Goal: Task Accomplishment & Management: Manage account settings

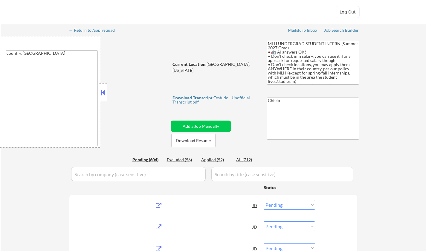
select select ""pending""
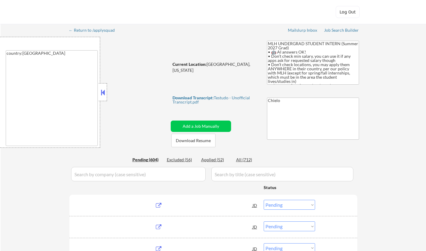
select select ""pending""
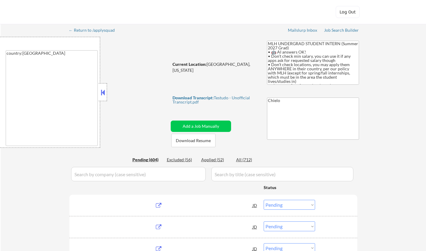
select select ""pending""
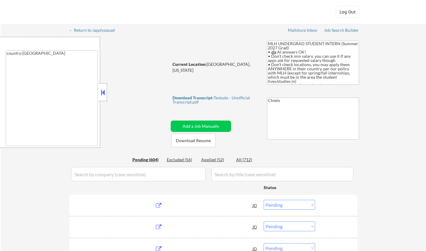
select select ""pending""
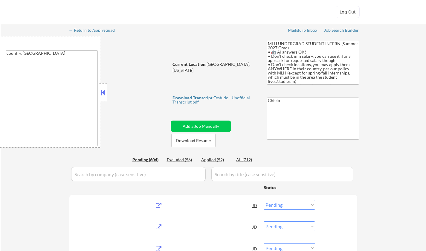
select select ""pending""
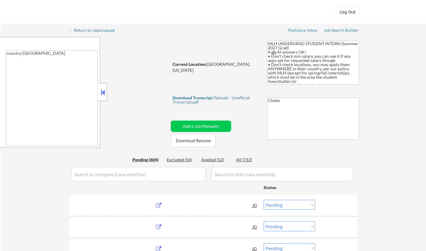
select select ""pending""
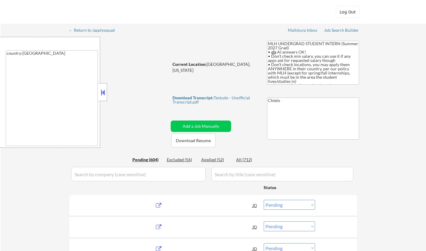
select select ""pending""
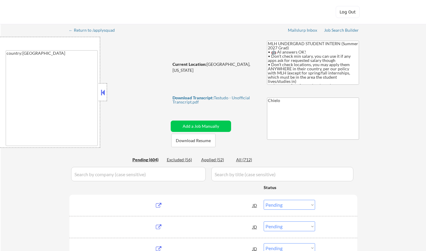
select select ""pending""
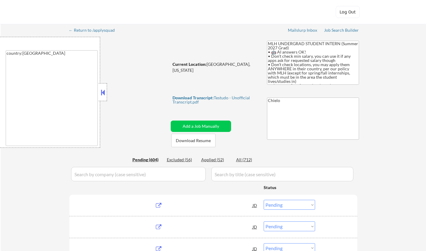
select select ""pending""
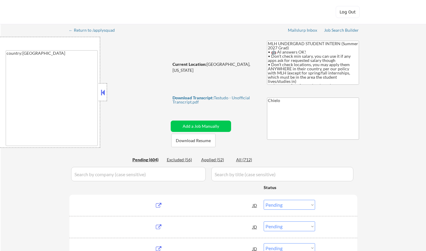
select select ""pending""
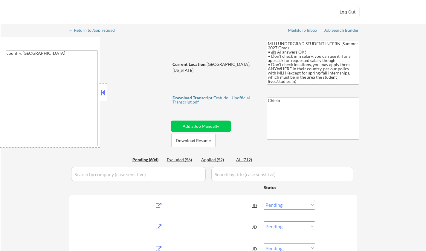
select select ""pending""
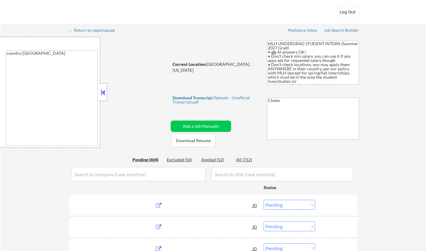
select select ""pending""
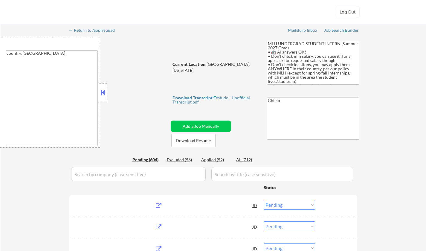
select select ""pending""
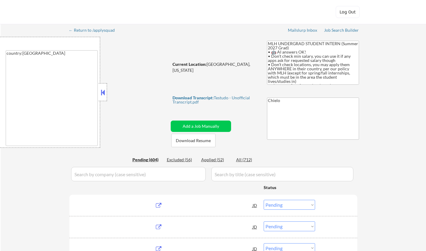
select select ""pending""
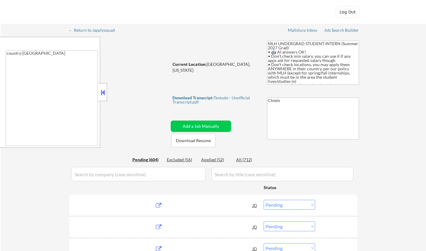
select select ""pending""
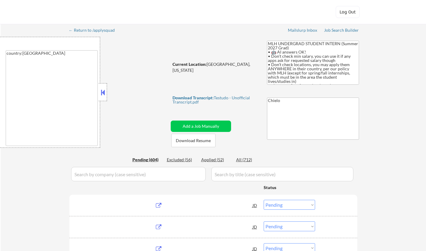
select select ""pending""
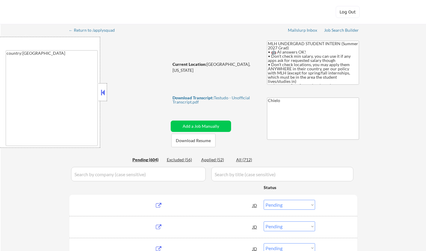
select select ""pending""
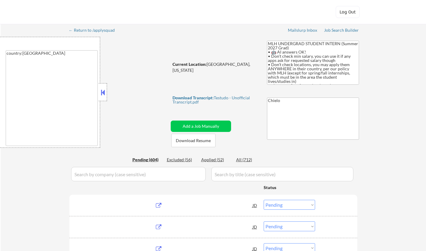
select select ""pending""
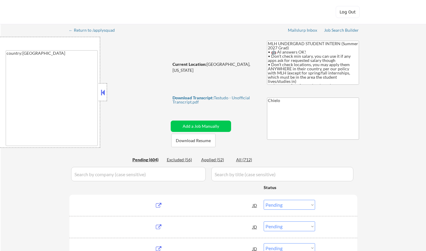
select select ""pending""
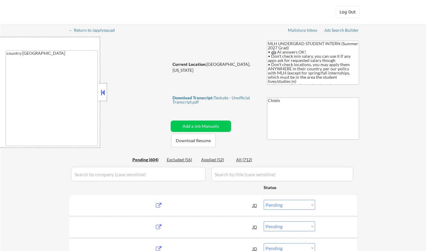
select select ""pending""
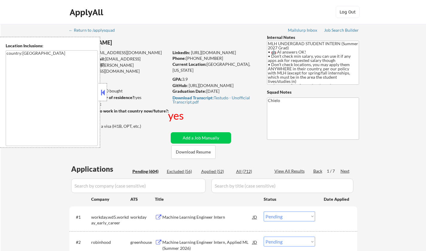
click at [104, 95] on button at bounding box center [103, 92] width 7 height 9
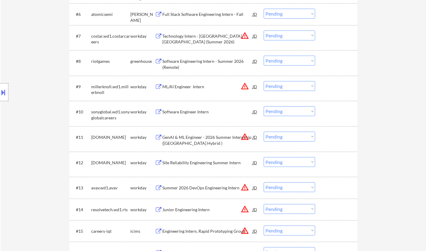
scroll to position [329, 0]
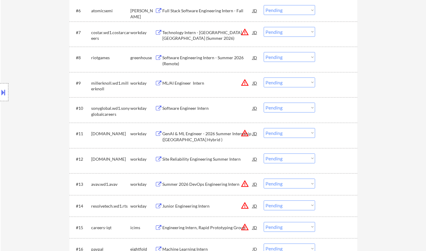
click at [201, 158] on div "Site Reliability Engineering Summer Intern" at bounding box center [207, 159] width 90 height 6
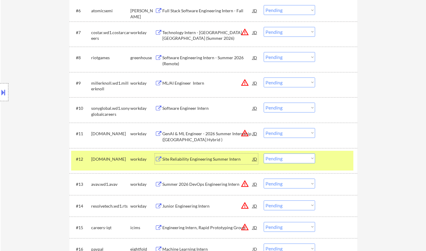
click at [290, 157] on select "Choose an option... Pending Applied Excluded (Questions) Excluded (Expired) Exc…" at bounding box center [289, 159] width 51 height 10
click at [264, 154] on select "Choose an option... Pending Applied Excluded (Questions) Excluded (Expired) Exc…" at bounding box center [289, 159] width 51 height 10
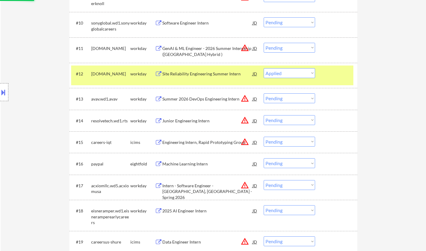
scroll to position [419, 0]
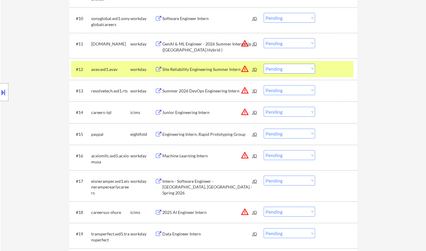
click at [189, 63] on div "#12 avav.wd1.avav workday Site Reliability Engineering Summer Intern JD warning…" at bounding box center [212, 69] width 282 height 16
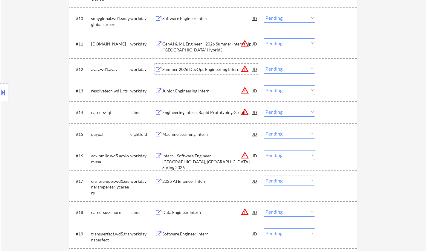
click at [191, 69] on div "Summer 2026 DevOps Engineering Intern" at bounding box center [207, 69] width 90 height 6
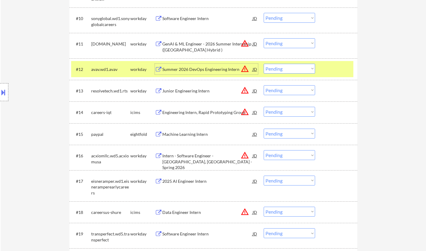
click at [276, 70] on select "Choose an option... Pending Applied Excluded (Questions) Excluded (Expired) Exc…" at bounding box center [289, 69] width 51 height 10
click at [264, 64] on select "Choose an option... Pending Applied Excluded (Questions) Excluded (Expired) Exc…" at bounding box center [289, 69] width 51 height 10
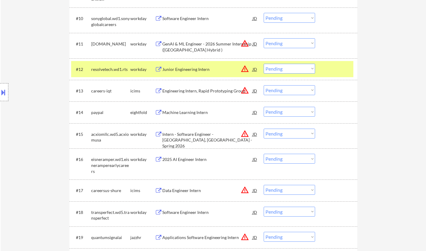
click at [182, 69] on div "Junior Engineering Intern" at bounding box center [207, 69] width 90 height 6
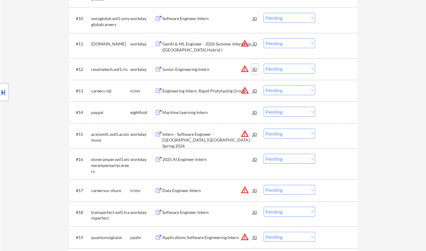
click at [255, 69] on div "JD" at bounding box center [255, 69] width 6 height 11
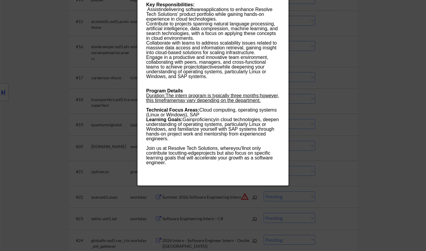
scroll to position [489, 0]
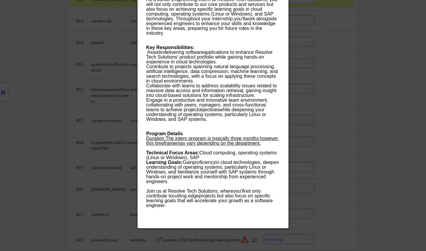
click at [397, 86] on div at bounding box center [213, 125] width 426 height 251
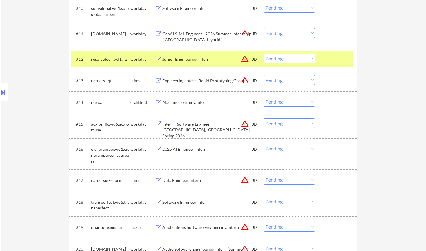
scroll to position [399, 0]
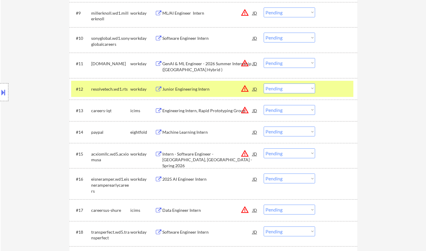
drag, startPoint x: 289, startPoint y: 89, endPoint x: 292, endPoint y: 93, distance: 4.5
click at [289, 89] on select "Choose an option... Pending Applied Excluded (Questions) Excluded (Expired) Exc…" at bounding box center [289, 88] width 51 height 10
click at [264, 83] on select "Choose an option... Pending Applied Excluded (Questions) Excluded (Expired) Exc…" at bounding box center [289, 88] width 51 height 10
select select ""pending""
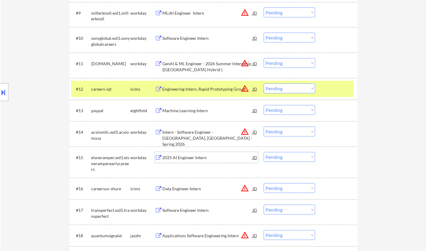
click at [193, 159] on div "2025 AI Engineer Intern" at bounding box center [207, 158] width 90 height 6
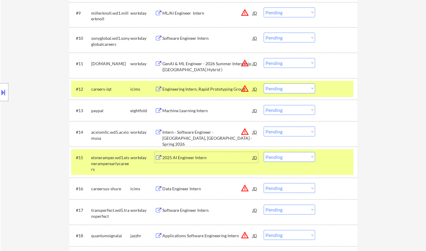
click at [288, 154] on select "Choose an option... Pending Applied Excluded (Questions) Excluded (Expired) Exc…" at bounding box center [289, 157] width 51 height 10
click at [264, 152] on select "Choose an option... Pending Applied Excluded (Questions) Excluded (Expired) Exc…" at bounding box center [289, 157] width 51 height 10
select select ""pending""
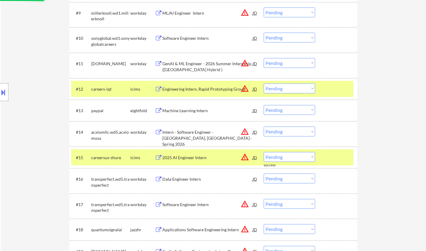
scroll to position [429, 0]
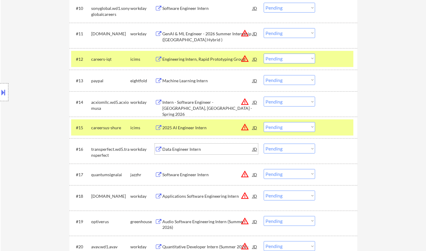
click at [179, 149] on div "Data Engineer Intern" at bounding box center [207, 149] width 90 height 6
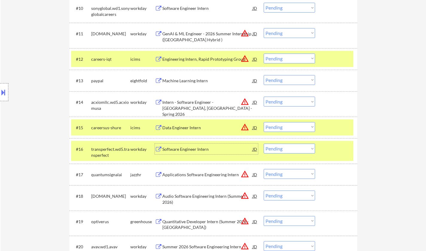
click at [287, 148] on select "Choose an option... Pending Applied Excluded (Questions) Excluded (Expired) Exc…" at bounding box center [289, 149] width 51 height 10
click at [264, 144] on select "Choose an option... Pending Applied Excluded (Questions) Excluded (Expired) Exc…" at bounding box center [289, 149] width 51 height 10
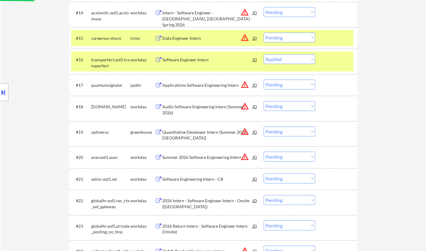
scroll to position [519, 0]
select select ""pending""
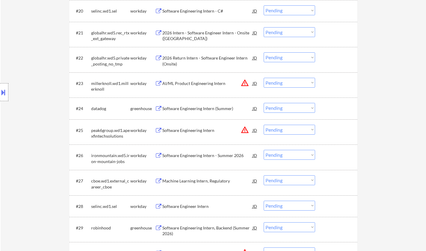
scroll to position [669, 0]
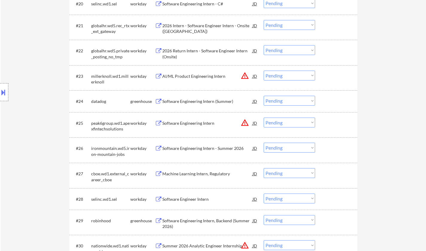
click at [194, 198] on div "Software Engineer Intern" at bounding box center [207, 199] width 90 height 6
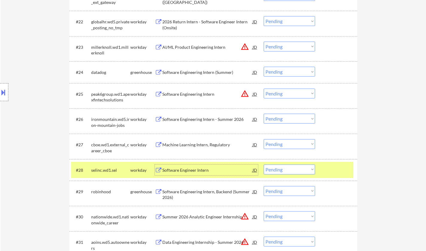
scroll to position [728, 0]
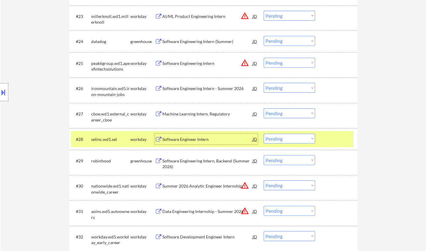
click at [189, 142] on div "Software Engineer Intern" at bounding box center [207, 139] width 90 height 6
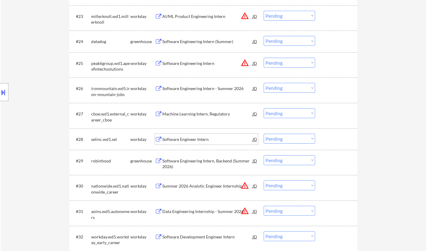
click at [288, 140] on select "Choose an option... Pending Applied Excluded (Questions) Excluded (Expired) Exc…" at bounding box center [289, 139] width 51 height 10
click at [264, 134] on select "Choose an option... Pending Applied Excluded (Questions) Excluded (Expired) Exc…" at bounding box center [289, 139] width 51 height 10
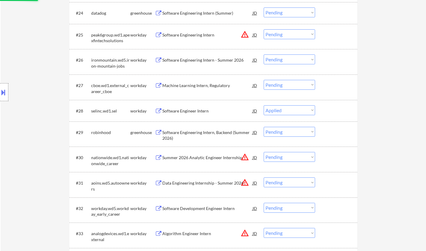
scroll to position [758, 0]
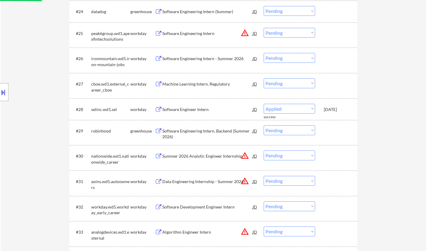
select select ""pending""
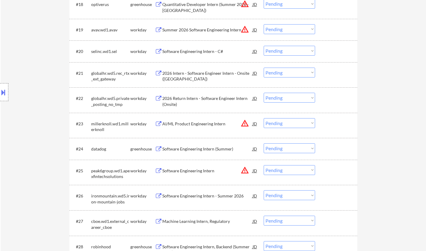
scroll to position [628, 0]
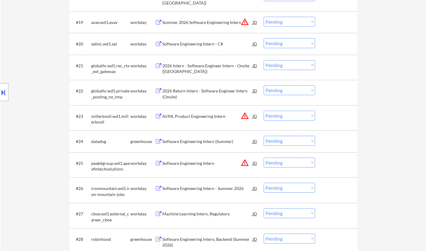
click at [208, 117] on div "AI/ML Product Engineering Intern" at bounding box center [207, 116] width 90 height 6
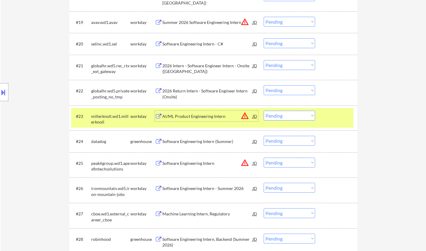
click at [298, 116] on select "Choose an option... Pending Applied Excluded (Questions) Excluded (Expired) Exc…" at bounding box center [289, 116] width 51 height 10
click at [264, 111] on select "Choose an option... Pending Applied Excluded (Questions) Excluded (Expired) Exc…" at bounding box center [289, 116] width 51 height 10
select select ""pending""
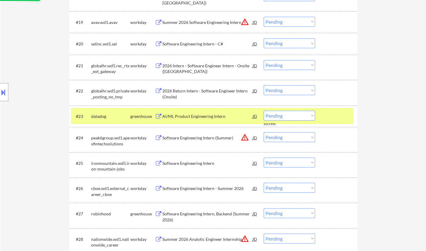
scroll to position [658, 0]
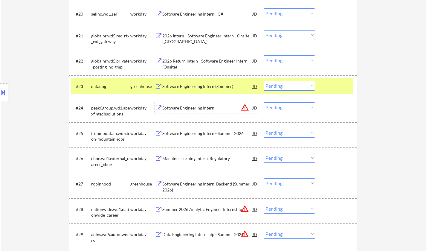
click at [186, 104] on div "Software Engineering Intern" at bounding box center [207, 107] width 90 height 11
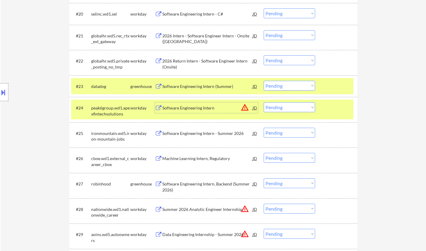
click at [180, 107] on div "Software Engineering Intern" at bounding box center [207, 108] width 90 height 6
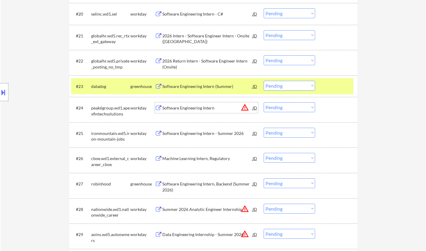
click at [288, 110] on select "Choose an option... Pending Applied Excluded (Questions) Excluded (Expired) Exc…" at bounding box center [289, 107] width 51 height 10
click at [264, 102] on select "Choose an option... Pending Applied Excluded (Questions) Excluded (Expired) Exc…" at bounding box center [289, 107] width 51 height 10
select select ""pending""
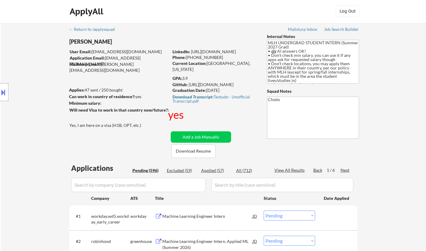
scroll to position [0, 0]
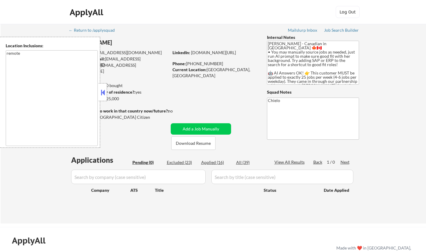
click at [101, 91] on button at bounding box center [103, 92] width 7 height 9
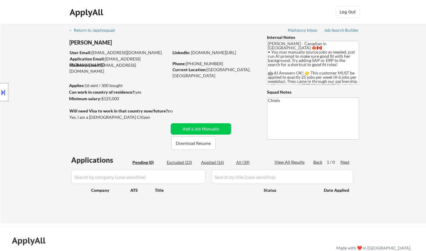
click at [210, 162] on div "Applied (16)" at bounding box center [216, 163] width 30 height 6
select select ""applied""
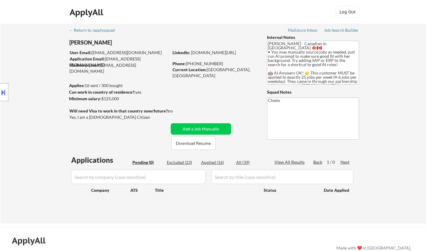
select select ""applied""
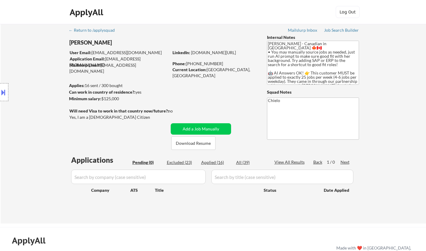
select select ""applied""
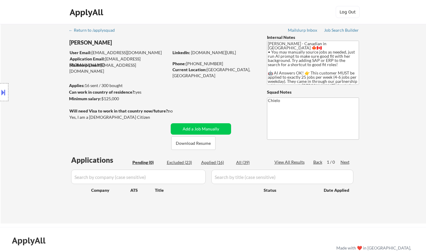
select select ""applied""
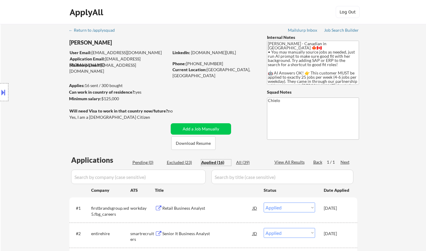
click at [4, 90] on button at bounding box center [3, 92] width 7 height 10
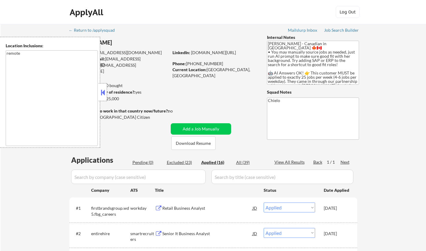
click at [104, 94] on button at bounding box center [103, 92] width 7 height 9
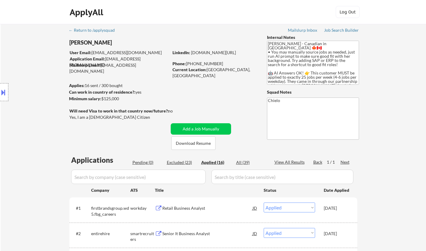
click at [0, 89] on button at bounding box center [3, 92] width 7 height 10
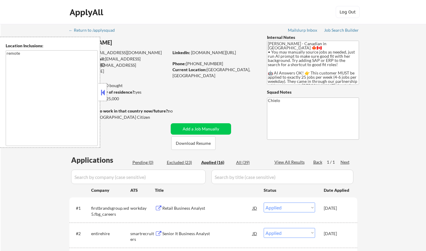
click at [102, 91] on button at bounding box center [103, 92] width 7 height 9
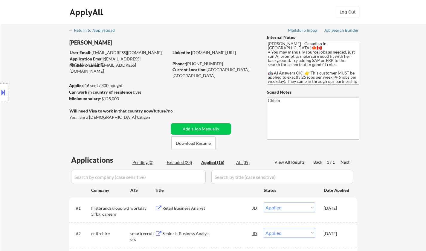
click at [1, 95] on button at bounding box center [3, 92] width 7 height 10
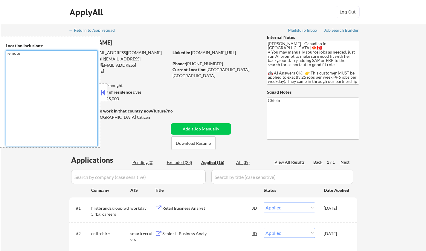
drag, startPoint x: 23, startPoint y: 72, endPoint x: 118, endPoint y: 2, distance: 118.7
click at [27, 71] on textarea "remote" at bounding box center [52, 98] width 92 height 96
click at [103, 94] on button at bounding box center [103, 92] width 7 height 9
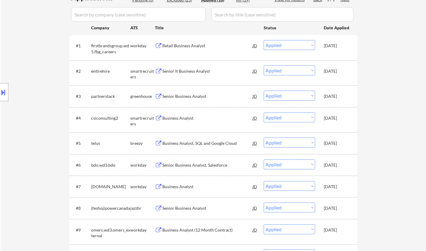
scroll to position [180, 0]
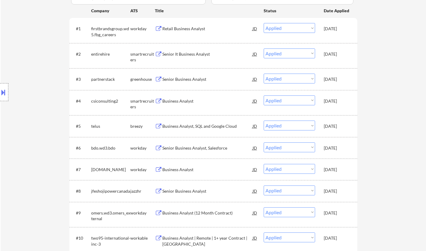
select select ""applied""
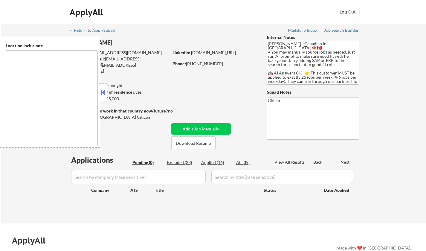
type textarea "remote"
click at [105, 92] on button at bounding box center [103, 92] width 7 height 9
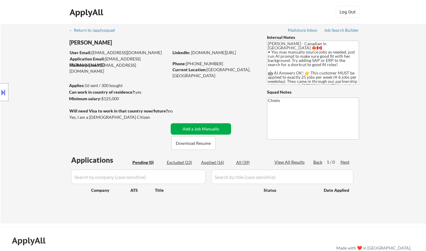
click at [196, 126] on button "Add a Job Manually" at bounding box center [201, 128] width 60 height 11
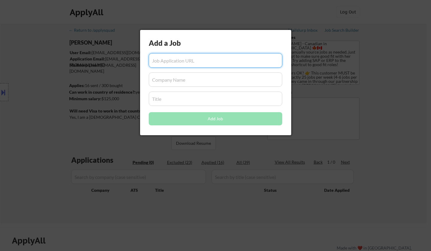
click at [181, 61] on input "input" at bounding box center [215, 60] width 133 height 14
paste input "https://lifeworks.wd3.myworkdayjobs.com/en-US/External/job/Toronto-Ontario-Cana…"
type input "https://lifeworks.wd3.myworkdayjobs.com/en-US/External/job/Toronto-Ontario-Cana…"
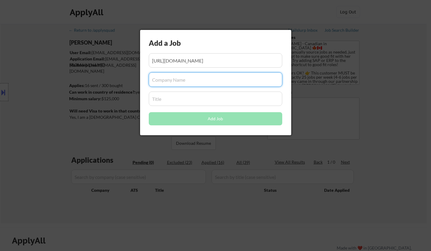
click at [177, 81] on input "input" at bounding box center [215, 79] width 133 height 14
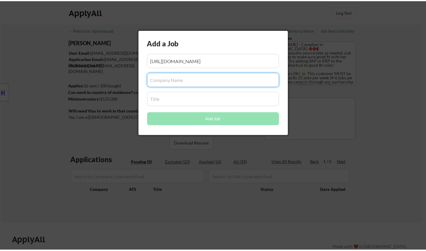
scroll to position [0, 0]
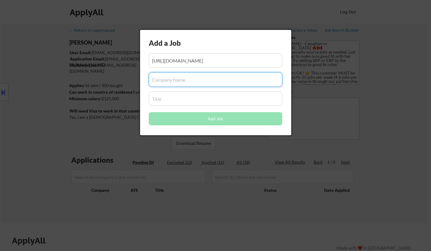
click at [188, 80] on input "input" at bounding box center [215, 79] width 133 height 14
paste input "lifeworks.wd3.myworkdayjobs.com"
drag, startPoint x: 246, startPoint y: 82, endPoint x: 156, endPoint y: 82, distance: 89.8
click at [156, 82] on input "input" at bounding box center [215, 79] width 133 height 14
type input "l"
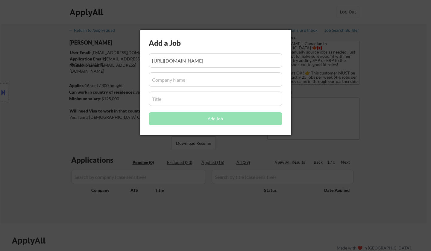
click at [174, 82] on input "input" at bounding box center [215, 79] width 133 height 14
paste input "Telus Health"
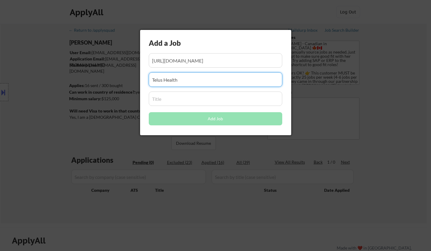
click at [190, 83] on input "input" at bounding box center [215, 79] width 133 height 14
type input "Telus Health"
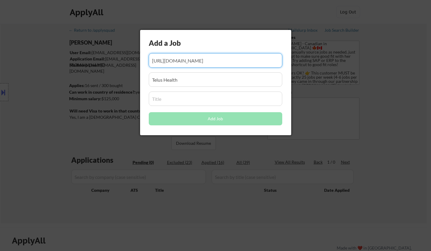
click at [189, 60] on input "input" at bounding box center [215, 60] width 133 height 14
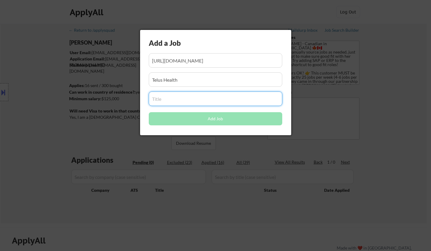
click at [162, 98] on input "input" at bounding box center [215, 99] width 133 height 14
paste input "Senior Business Analyst - Requirement Specialist"
type input "Senior Business Analyst - Requirement Specialist"
drag, startPoint x: 197, startPoint y: 81, endPoint x: 201, endPoint y: 82, distance: 3.6
click at [198, 81] on input "input" at bounding box center [215, 79] width 133 height 14
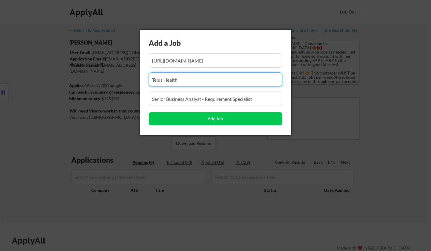
click at [223, 59] on input "input" at bounding box center [215, 60] width 133 height 14
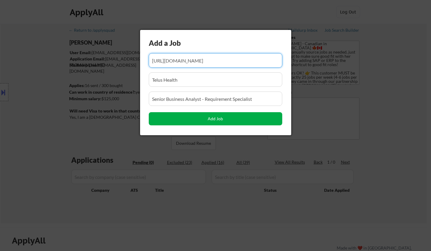
click at [221, 119] on button "Add Job" at bounding box center [215, 118] width 133 height 13
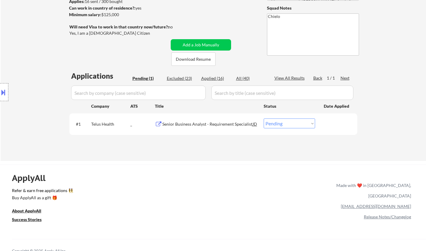
scroll to position [90, 0]
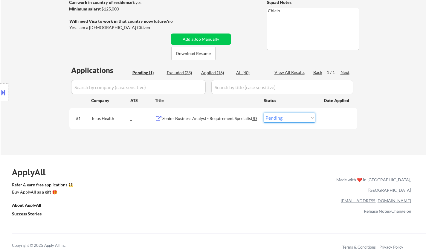
click at [290, 117] on select "Choose an option... Pending Applied Excluded (Questions) Excluded (Expired) Exc…" at bounding box center [289, 118] width 51 height 10
select select ""applied""
click at [264, 113] on select "Choose an option... Pending Applied Excluded (Questions) Excluded (Expired) Exc…" at bounding box center [289, 118] width 51 height 10
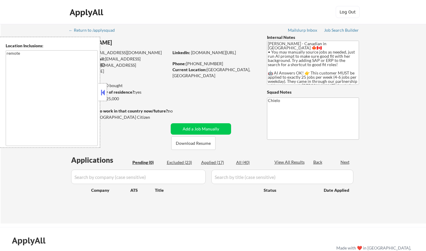
drag, startPoint x: 103, startPoint y: 90, endPoint x: 97, endPoint y: 64, distance: 26.8
click at [103, 90] on button at bounding box center [103, 92] width 7 height 9
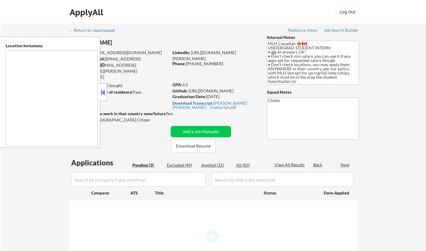
select select ""pending""
type textarea "country:[GEOGRAPHIC_DATA]"
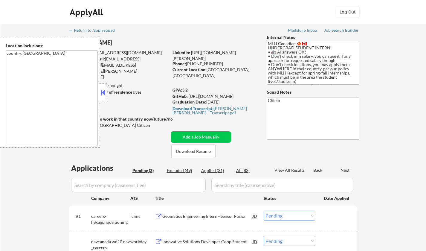
click at [102, 93] on button at bounding box center [103, 92] width 7 height 9
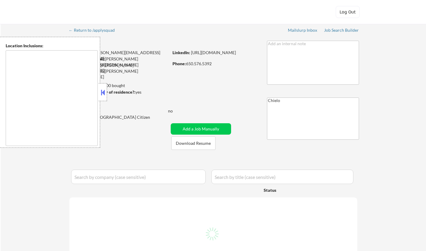
type textarea "[GEOGRAPHIC_DATA], [GEOGRAPHIC_DATA] [GEOGRAPHIC_DATA], [GEOGRAPHIC_DATA] [GEOG…"
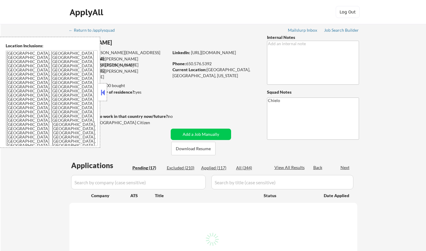
click at [104, 90] on button at bounding box center [103, 92] width 7 height 9
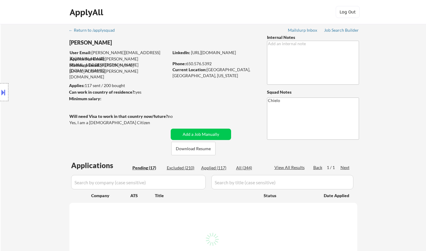
select select ""pending""
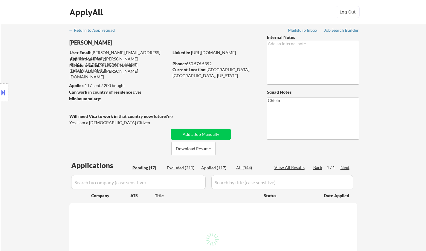
select select ""pending""
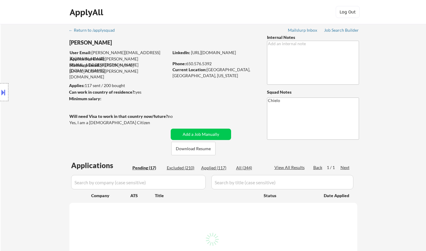
select select ""pending""
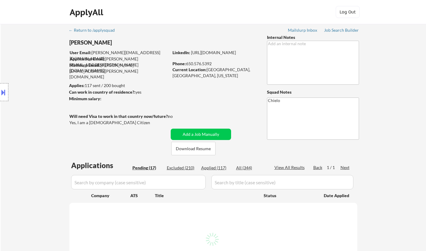
select select ""pending""
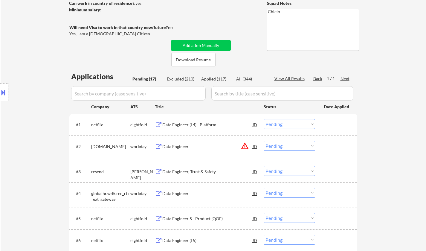
scroll to position [90, 0]
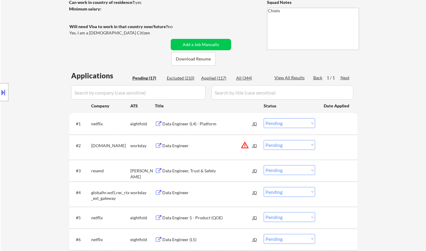
click at [193, 170] on div "Data Engineer, Trust & Safety" at bounding box center [207, 171] width 90 height 6
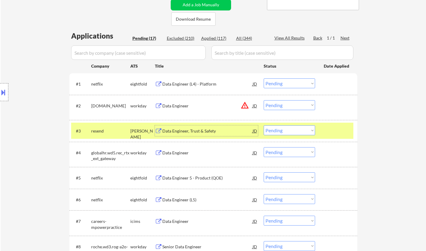
scroll to position [150, 0]
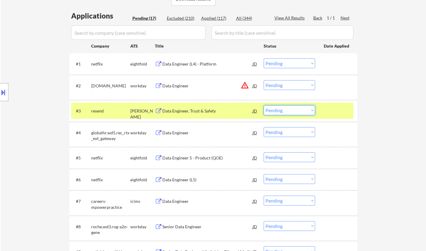
click at [292, 113] on select "Choose an option... Pending Applied Excluded (Questions) Excluded (Expired) Exc…" at bounding box center [289, 110] width 51 height 10
click at [264, 105] on select "Choose an option... Pending Applied Excluded (Questions) Excluded (Expired) Exc…" at bounding box center [289, 110] width 51 height 10
select select ""pending""
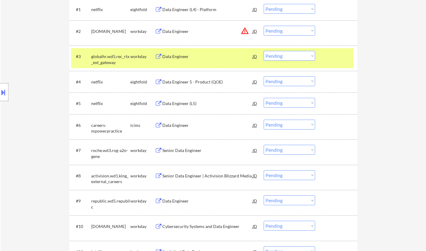
scroll to position [239, 0]
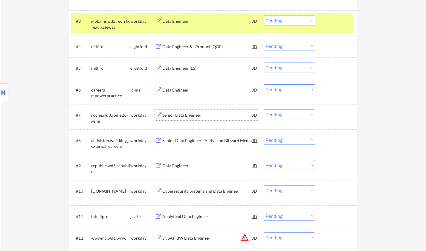
click at [186, 116] on div "Senior Data Engineer" at bounding box center [207, 115] width 90 height 6
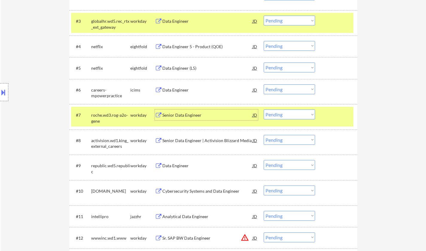
drag, startPoint x: 292, startPoint y: 116, endPoint x: 294, endPoint y: 119, distance: 3.8
click at [292, 116] on select "Choose an option... Pending Applied Excluded (Questions) Excluded (Expired) Exc…" at bounding box center [289, 115] width 51 height 10
click at [264, 110] on select "Choose an option... Pending Applied Excluded (Questions) Excluded (Expired) Exc…" at bounding box center [289, 115] width 51 height 10
select select ""pending""
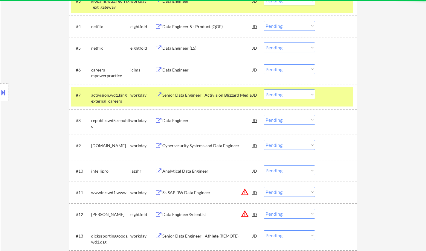
scroll to position [269, 0]
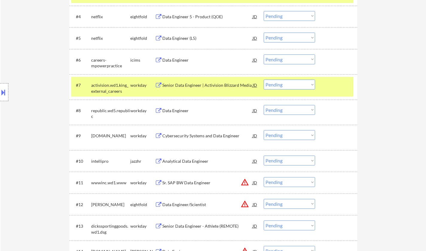
click at [187, 86] on div "Senior Data Engineer | Activision Blizzard Media" at bounding box center [207, 85] width 90 height 6
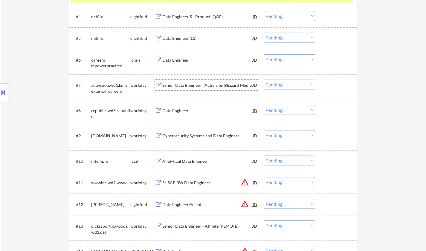
scroll to position [150, 0]
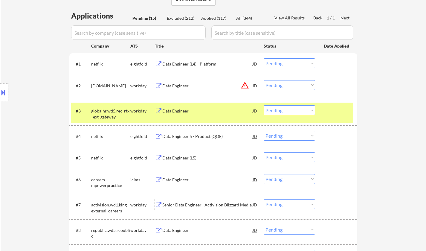
click at [212, 19] on div "Applied (117)" at bounding box center [216, 18] width 30 height 6
select select ""applied""
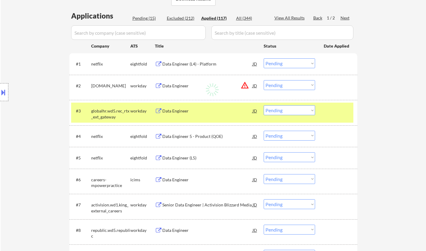
select select ""applied""
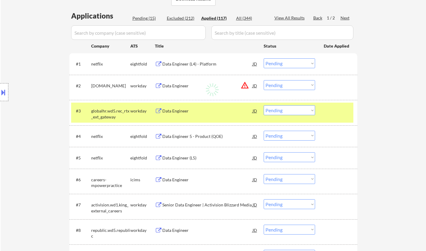
select select ""applied""
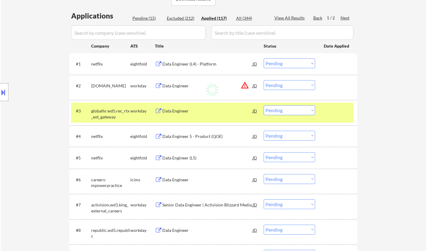
select select ""applied""
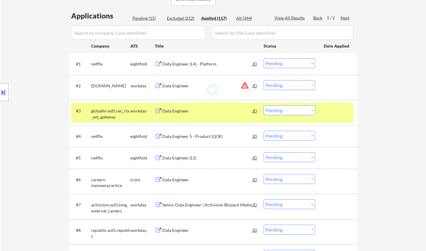
select select ""applied""
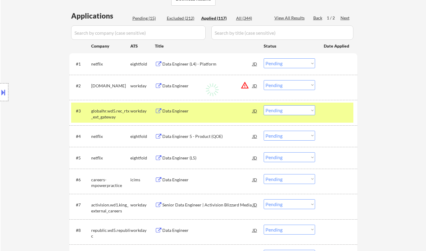
select select ""applied""
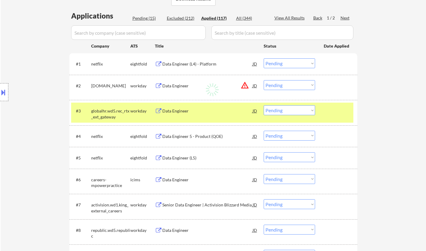
select select ""applied""
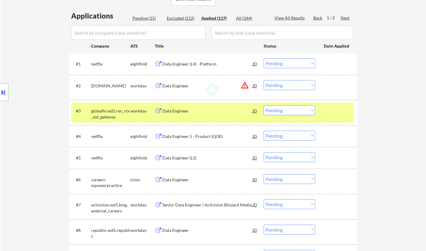
select select ""applied""
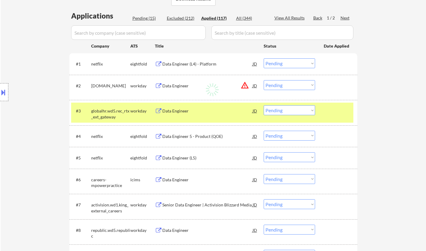
select select ""applied""
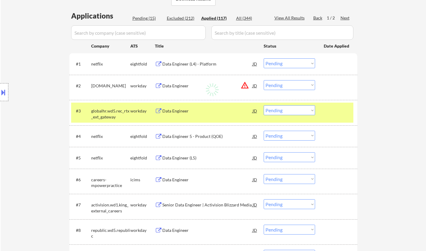
select select ""applied""
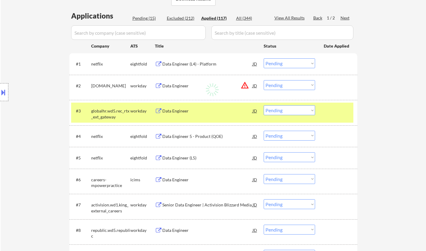
select select ""applied""
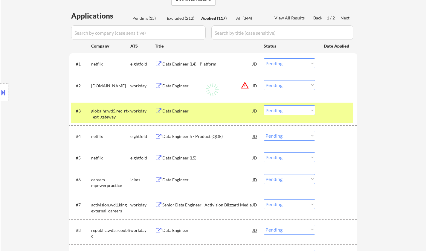
select select ""applied""
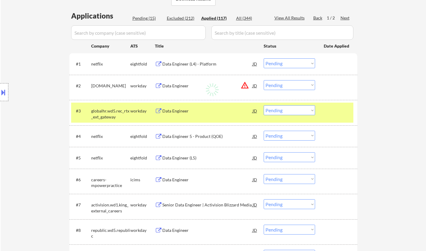
select select ""applied""
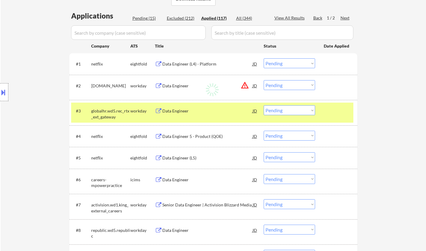
select select ""applied""
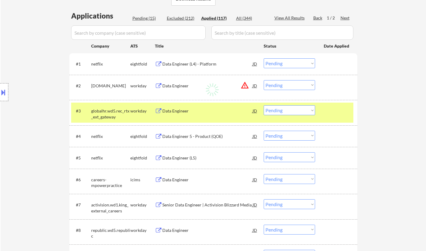
select select ""applied""
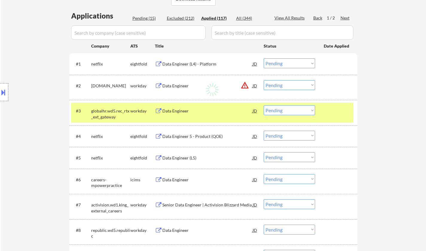
select select ""applied""
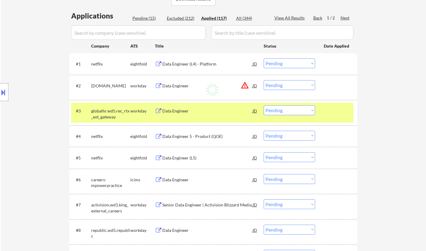
select select ""applied""
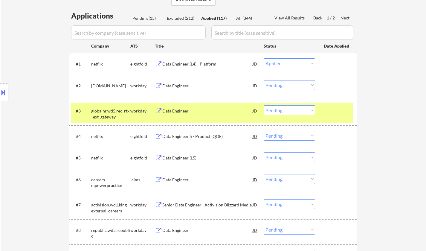
select select ""applied""
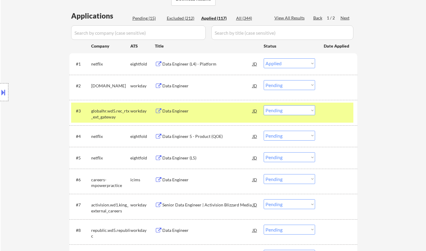
select select ""applied""
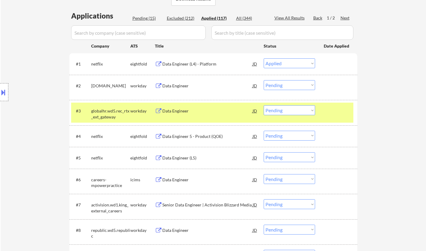
select select ""applied""
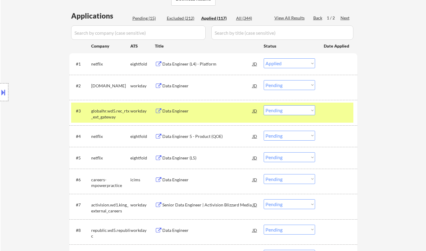
select select ""applied""
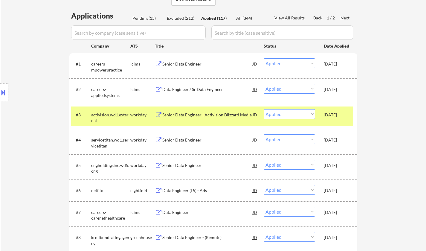
click at [144, 20] on div "Pending (15)" at bounding box center [148, 18] width 30 height 6
select select ""pending""
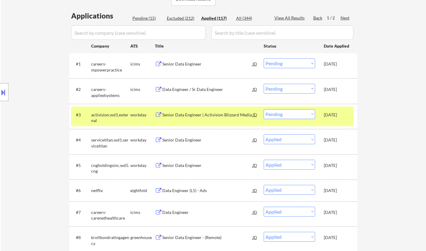
select select ""pending""
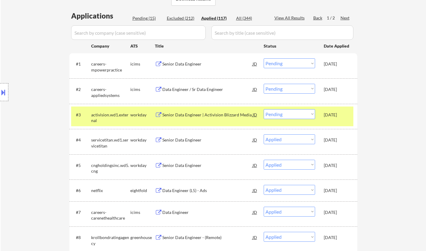
select select ""pending""
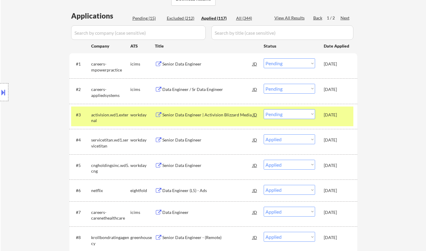
select select ""pending""
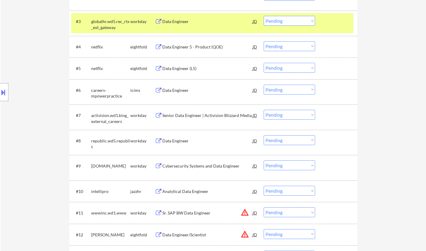
scroll to position [239, 0]
drag, startPoint x: 284, startPoint y: 115, endPoint x: 295, endPoint y: 118, distance: 11.2
click at [284, 115] on select "Choose an option... Pending Applied Excluded (Questions) Excluded (Expired) Exc…" at bounding box center [289, 115] width 51 height 10
click at [264, 110] on select "Choose an option... Pending Applied Excluded (Questions) Excluded (Expired) Exc…" at bounding box center [289, 115] width 51 height 10
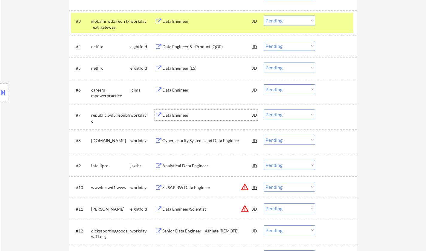
click at [177, 116] on div "Data Engineer" at bounding box center [207, 115] width 90 height 6
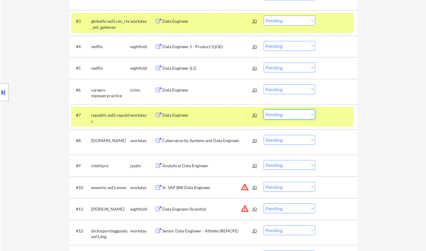
click at [297, 116] on select "Choose an option... Pending Applied Excluded (Questions) Excluded (Expired) Exc…" at bounding box center [289, 115] width 51 height 10
click at [264, 110] on select "Choose an option... Pending Applied Excluded (Questions) Excluded (Expired) Exc…" at bounding box center [289, 115] width 51 height 10
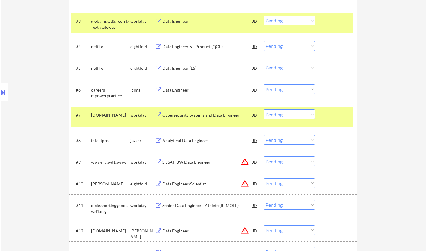
click at [193, 114] on div "Cybersecurity Systems and Data Engineer" at bounding box center [207, 115] width 90 height 6
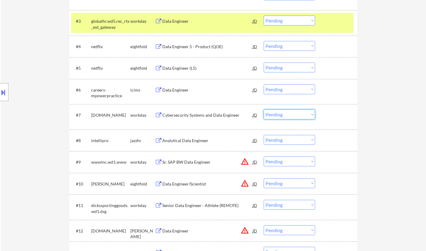
click at [280, 113] on select "Choose an option... Pending Applied Excluded (Questions) Excluded (Expired) Exc…" at bounding box center [289, 115] width 51 height 10
click at [264, 110] on select "Choose an option... Pending Applied Excluded (Questions) Excluded (Expired) Exc…" at bounding box center [289, 115] width 51 height 10
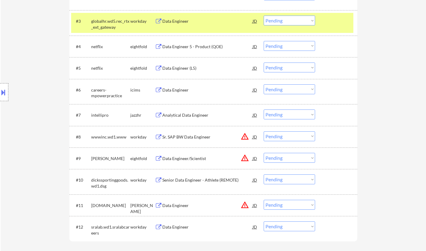
click at [180, 115] on div "Analytical Data Engineer" at bounding box center [207, 115] width 90 height 6
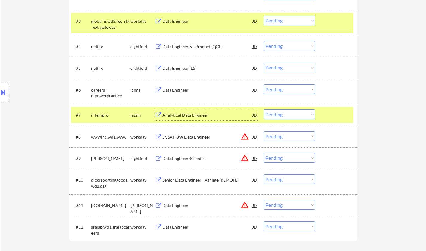
drag, startPoint x: 286, startPoint y: 115, endPoint x: 289, endPoint y: 119, distance: 5.7
click at [286, 115] on select "Choose an option... Pending Applied Excluded (Questions) Excluded (Expired) Exc…" at bounding box center [289, 115] width 51 height 10
click at [264, 110] on select "Choose an option... Pending Applied Excluded (Questions) Excluded (Expired) Exc…" at bounding box center [289, 115] width 51 height 10
select select ""pending""
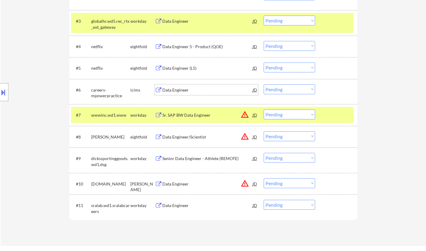
click at [175, 91] on div "Data Engineer" at bounding box center [207, 90] width 90 height 6
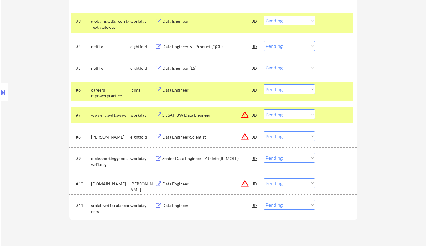
click at [304, 89] on select "Choose an option... Pending Applied Excluded (Questions) Excluded (Expired) Exc…" at bounding box center [289, 89] width 51 height 10
click at [264, 84] on select "Choose an option... Pending Applied Excluded (Questions) Excluded (Expired) Exc…" at bounding box center [289, 89] width 51 height 10
select select ""pending""
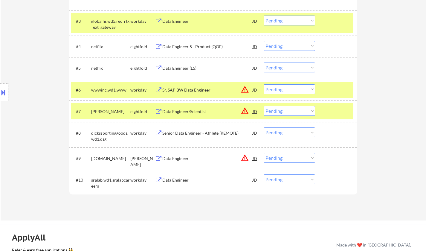
click at [254, 90] on div "JD" at bounding box center [255, 89] width 6 height 11
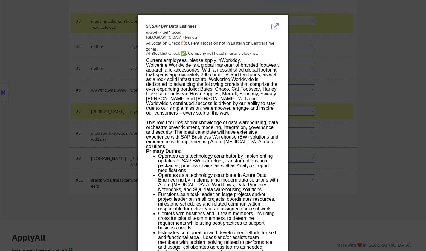
click at [359, 134] on div at bounding box center [213, 125] width 426 height 251
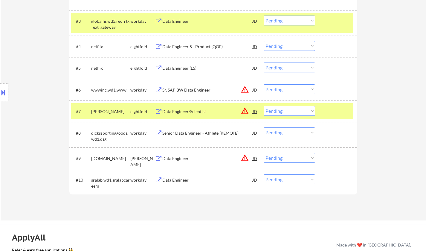
click at [2, 90] on button at bounding box center [3, 92] width 7 height 10
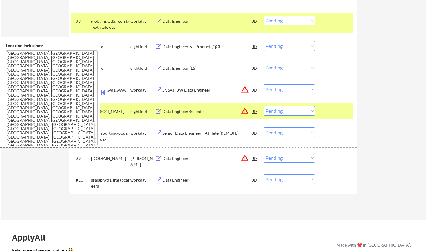
click at [103, 95] on button at bounding box center [103, 92] width 7 height 9
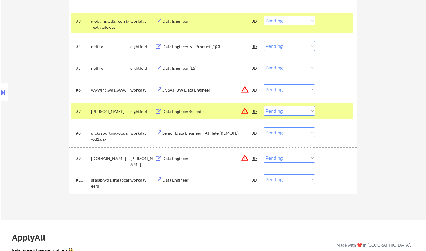
click at [255, 112] on div "JD" at bounding box center [255, 111] width 6 height 11
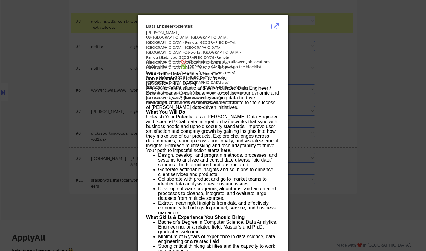
click at [349, 141] on div at bounding box center [213, 125] width 426 height 251
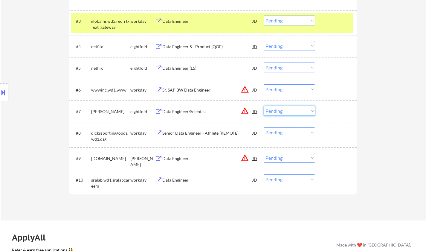
drag, startPoint x: 291, startPoint y: 113, endPoint x: 294, endPoint y: 116, distance: 4.0
click at [291, 113] on select "Choose an option... Pending Applied Excluded (Questions) Excluded (Expired) Exc…" at bounding box center [289, 111] width 51 height 10
click at [264, 106] on select "Choose an option... Pending Applied Excluded (Questions) Excluded (Expired) Exc…" at bounding box center [289, 111] width 51 height 10
select select ""pending""
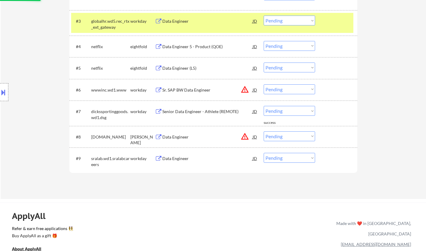
drag, startPoint x: 287, startPoint y: 90, endPoint x: 294, endPoint y: 94, distance: 8.4
click at [287, 90] on select "Choose an option... Pending Applied Excluded (Questions) Excluded (Expired) Exc…" at bounding box center [289, 89] width 51 height 10
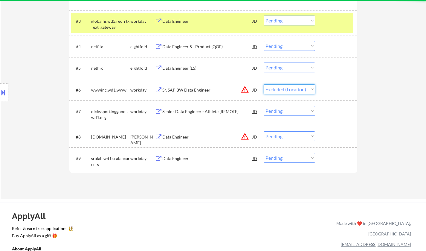
click at [264, 84] on select "Choose an option... Pending Applied Excluded (Questions) Excluded (Expired) Exc…" at bounding box center [289, 89] width 51 height 10
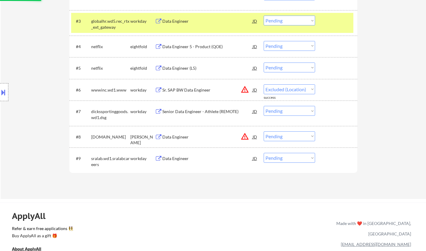
select select ""pending""
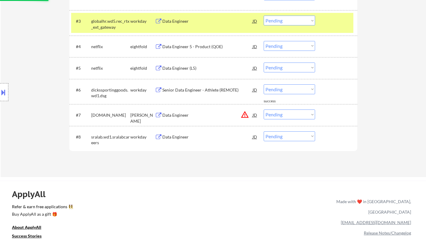
drag, startPoint x: 286, startPoint y: 116, endPoint x: 291, endPoint y: 119, distance: 5.3
click at [286, 116] on select "Choose an option... Pending Applied Excluded (Questions) Excluded (Expired) Exc…" at bounding box center [289, 115] width 51 height 10
click at [264, 110] on select "Choose an option... Pending Applied Excluded (Questions) Excluded (Expired) Exc…" at bounding box center [289, 115] width 51 height 10
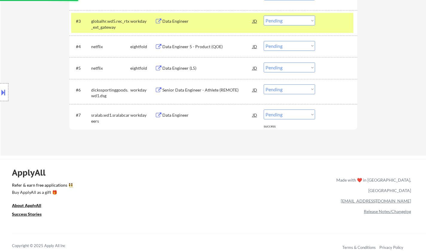
click at [173, 116] on div "Data Engineer" at bounding box center [207, 115] width 90 height 6
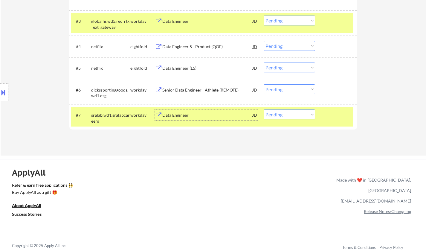
click at [294, 114] on select "Choose an option... Pending Applied Excluded (Questions) Excluded (Expired) Exc…" at bounding box center [289, 115] width 51 height 10
select select ""excluded__expired_""
click at [264, 110] on select "Choose an option... Pending Applied Excluded (Questions) Excluded (Expired) Exc…" at bounding box center [289, 115] width 51 height 10
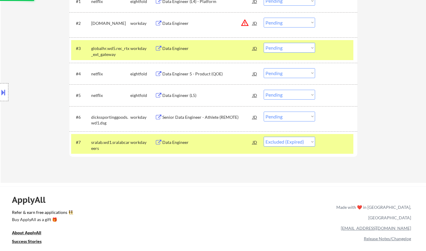
scroll to position [180, 0]
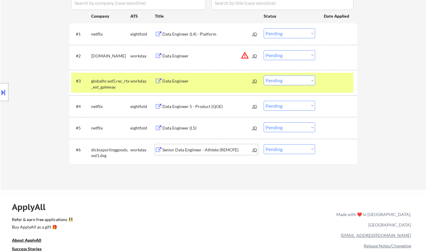
click at [195, 148] on div "Senior Data Engineer - Athlete (REMOTE)" at bounding box center [207, 150] width 90 height 6
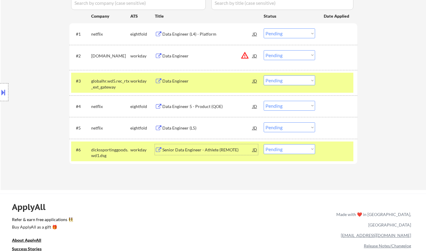
drag, startPoint x: 290, startPoint y: 147, endPoint x: 292, endPoint y: 153, distance: 6.1
click at [290, 147] on select "Choose an option... Pending Applied Excluded (Questions) Excluded (Expired) Exc…" at bounding box center [289, 149] width 51 height 10
select select ""excluded__expired_""
click at [264, 144] on select "Choose an option... Pending Applied Excluded (Questions) Excluded (Expired) Exc…" at bounding box center [289, 149] width 51 height 10
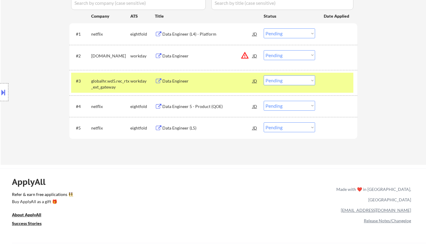
click at [180, 78] on div "Data Engineer" at bounding box center [207, 81] width 90 height 6
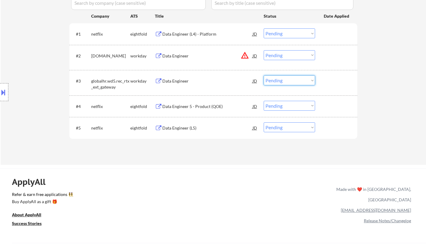
drag, startPoint x: 283, startPoint y: 80, endPoint x: 287, endPoint y: 84, distance: 5.5
click at [283, 80] on select "Choose an option... Pending Applied Excluded (Questions) Excluded (Expired) Exc…" at bounding box center [289, 80] width 51 height 10
click at [264, 75] on select "Choose an option... Pending Applied Excluded (Questions) Excluded (Expired) Exc…" at bounding box center [289, 80] width 51 height 10
select select ""pending""
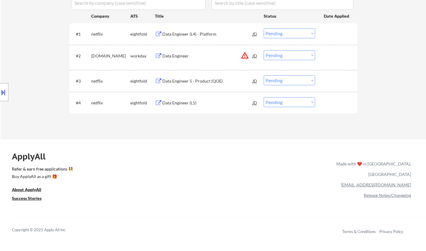
click at [256, 57] on div "JD" at bounding box center [255, 55] width 6 height 11
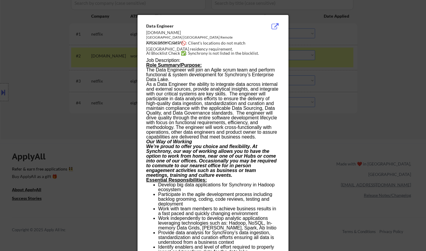
click at [360, 139] on div at bounding box center [213, 125] width 426 height 251
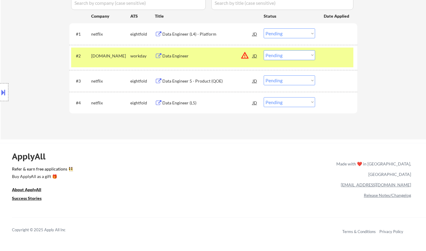
click at [305, 57] on select "Choose an option... Pending Applied Excluded (Questions) Excluded (Expired) Exc…" at bounding box center [289, 55] width 51 height 10
click at [264, 50] on select "Choose an option... Pending Applied Excluded (Questions) Excluded (Expired) Exc…" at bounding box center [289, 55] width 51 height 10
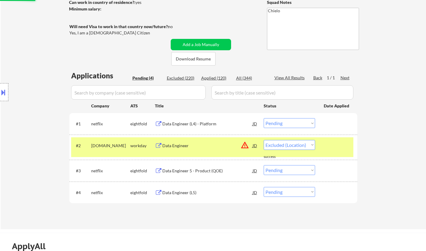
select select ""pending""
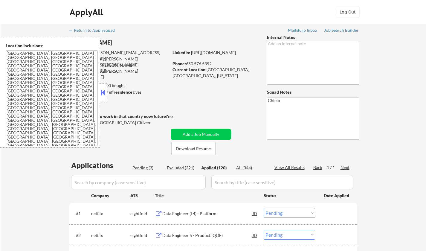
select select ""pending""
select select ""applied""
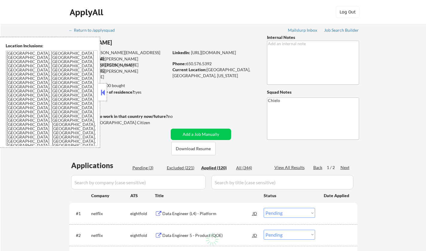
select select ""applied""
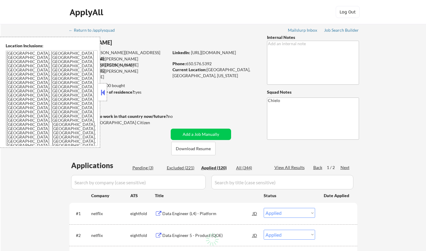
select select ""applied""
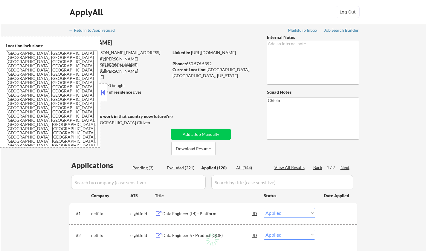
select select ""applied""
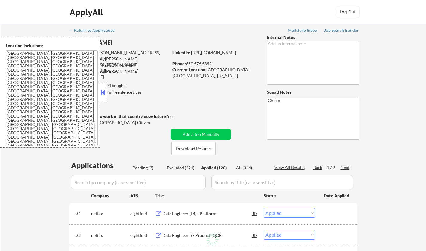
select select ""applied""
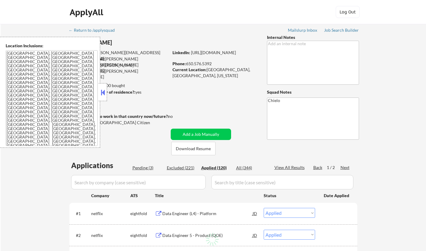
select select ""applied""
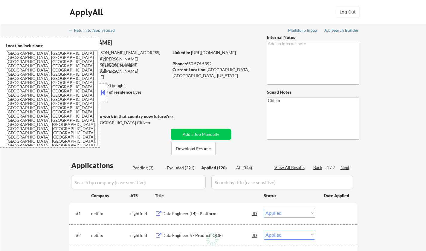
select select ""applied""
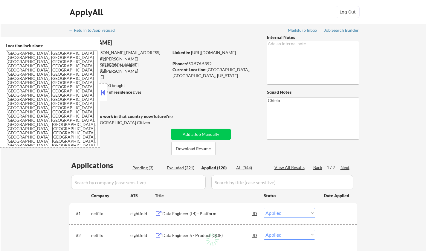
select select ""applied""
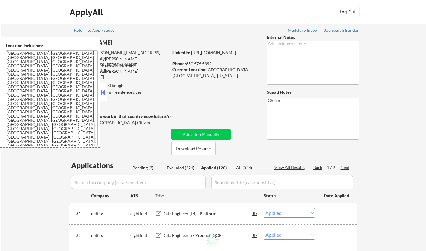
select select ""applied""
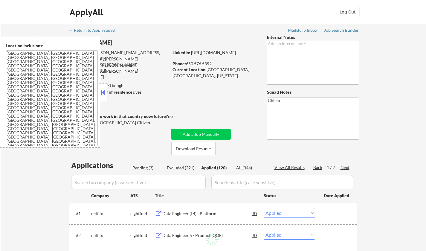
select select ""applied""
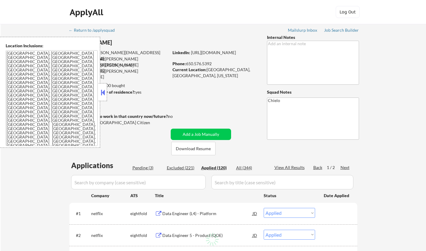
select select ""applied""
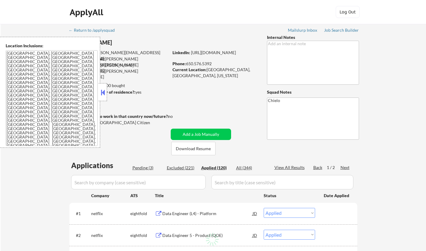
select select ""applied""
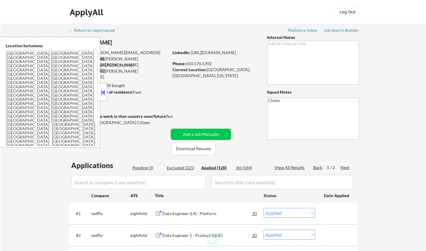
select select ""applied""
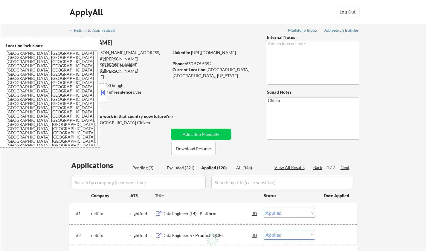
select select ""applied""
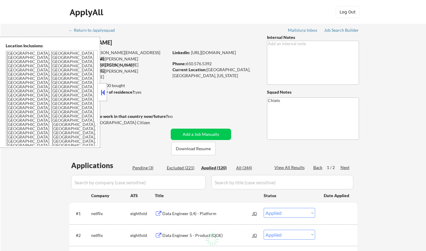
select select ""applied""
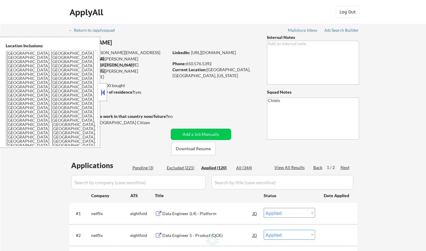
select select ""applied""
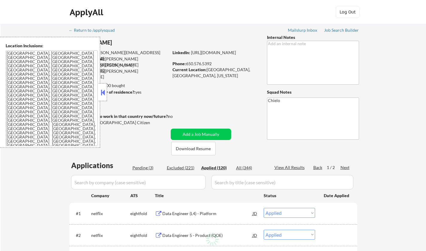
select select ""applied""
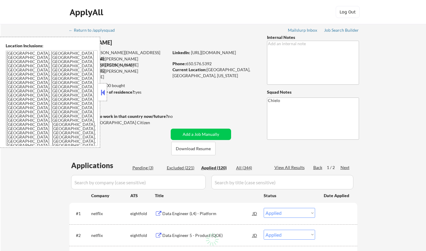
select select ""applied""
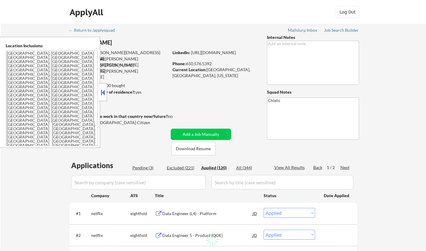
select select ""applied""
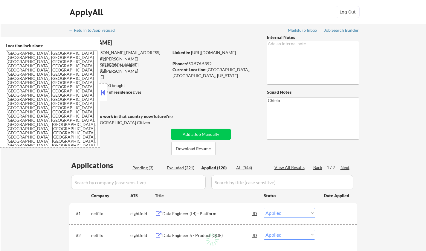
select select ""applied""
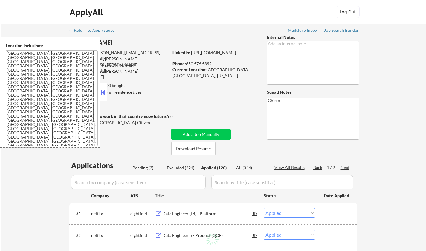
select select ""applied""
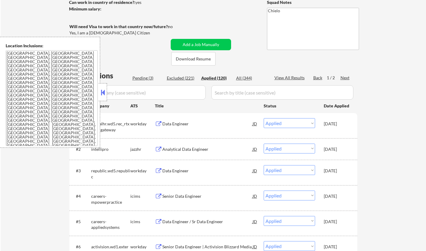
scroll to position [120, 0]
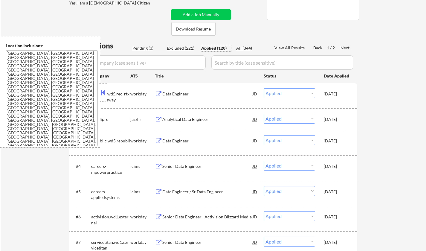
click at [104, 91] on button at bounding box center [103, 92] width 7 height 9
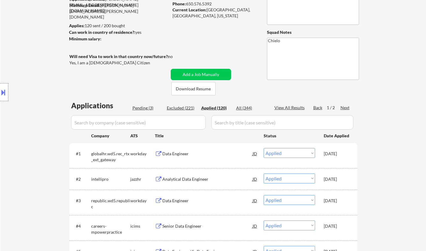
scroll to position [0, 0]
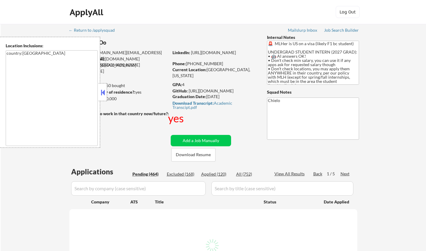
select select ""pending""
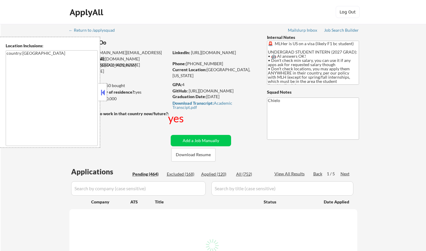
select select ""pending""
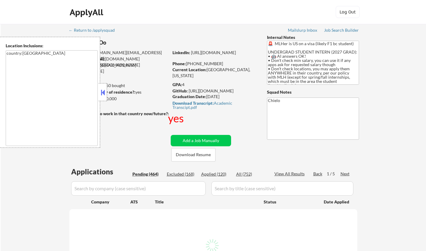
select select ""pending""
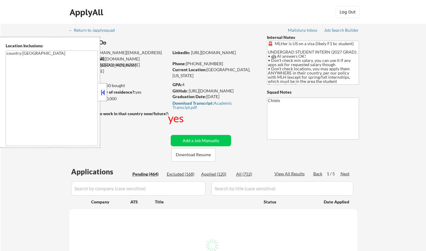
select select ""pending""
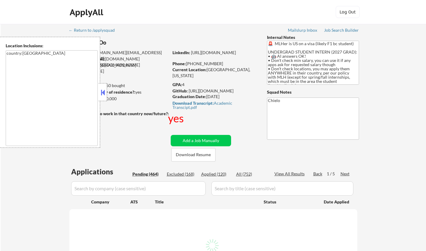
select select ""pending""
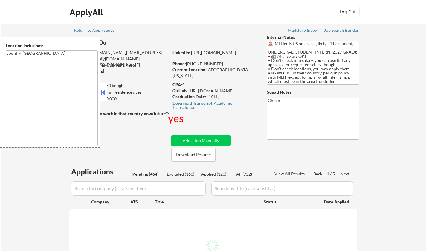
select select ""pending""
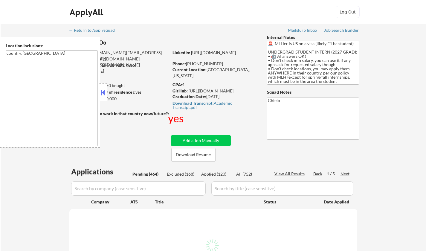
select select ""pending""
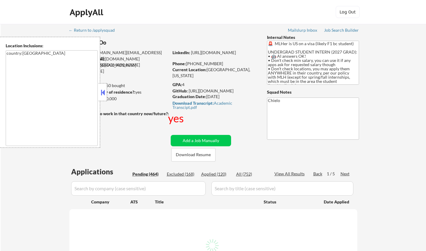
select select ""pending""
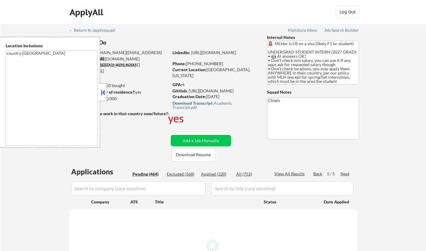
select select ""pending""
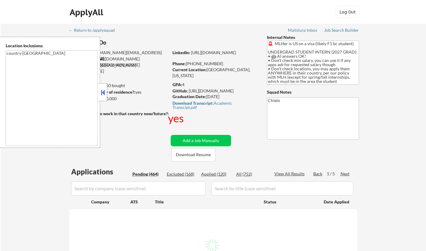
select select ""pending""
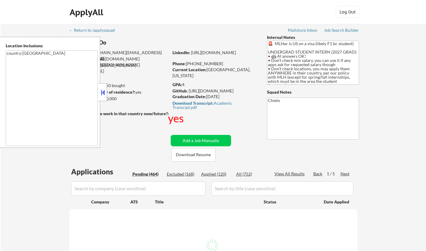
select select ""pending""
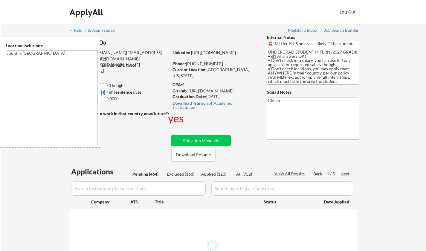
select select ""pending""
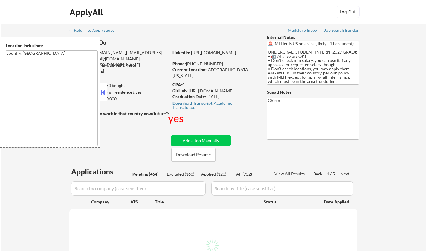
select select ""pending""
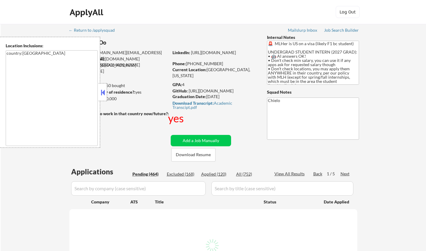
select select ""pending""
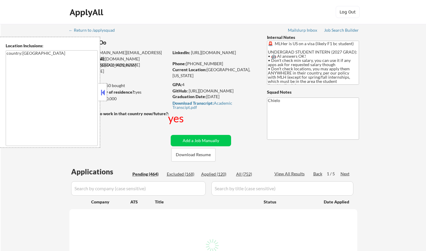
select select ""pending""
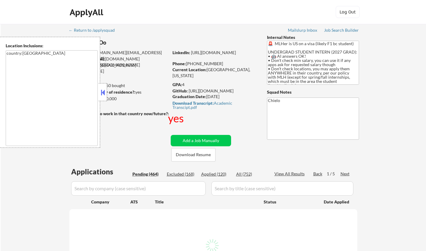
select select ""pending""
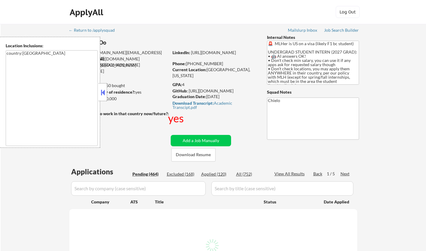
select select ""pending""
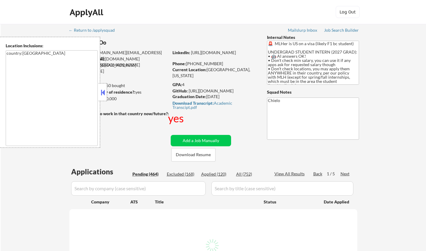
select select ""pending""
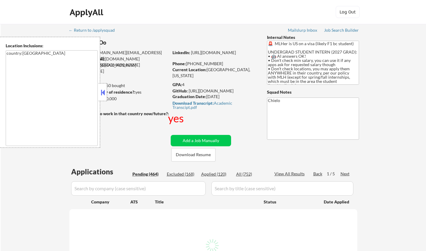
select select ""pending""
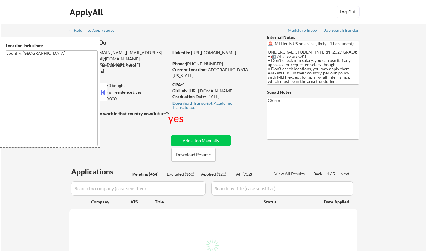
select select ""pending""
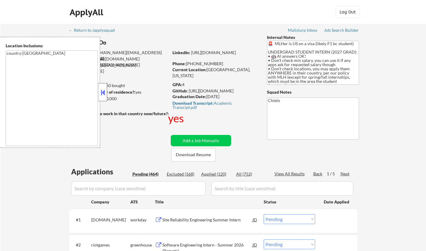
click at [101, 88] on div at bounding box center [103, 92] width 8 height 18
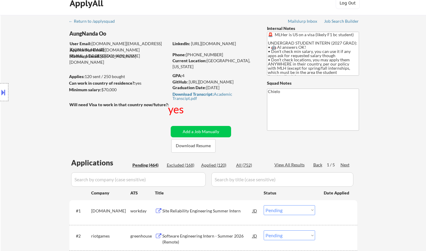
scroll to position [90, 0]
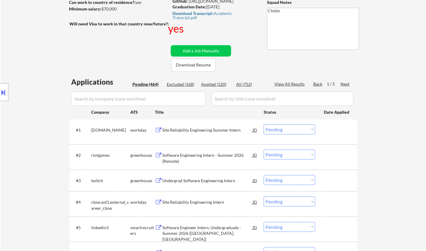
click at [350, 82] on div "Next" at bounding box center [346, 84] width 10 height 6
click at [199, 66] on button "Download Resume" at bounding box center [193, 64] width 44 height 13
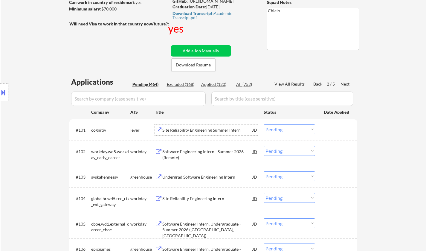
click at [187, 127] on div "Site Reliability Engineering Summer Intern" at bounding box center [207, 130] width 90 height 6
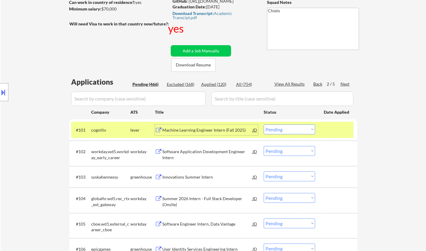
click at [291, 133] on select "Choose an option... Pending Applied Excluded (Questions) Excluded (Expired) Exc…" at bounding box center [289, 129] width 51 height 10
click at [264, 124] on select "Choose an option... Pending Applied Excluded (Questions) Excluded (Expired) Exc…" at bounding box center [289, 129] width 51 height 10
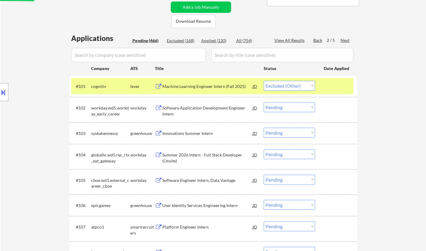
scroll to position [150, 0]
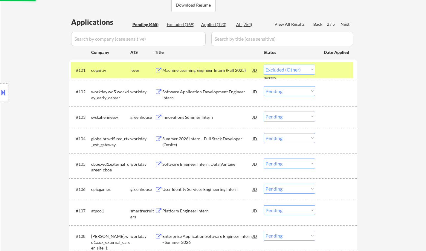
select select ""pending""
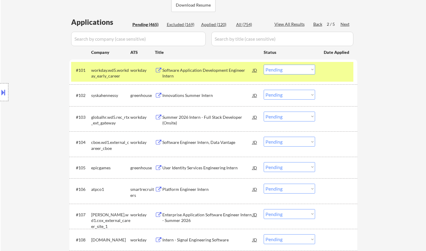
click at [188, 93] on div "Innovations Summer Intern" at bounding box center [207, 95] width 90 height 6
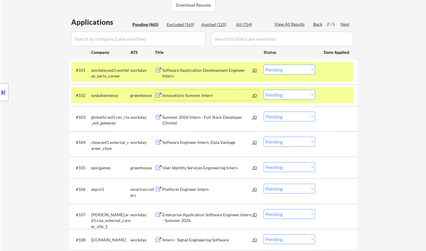
click at [289, 97] on select "Choose an option... Pending Applied Excluded (Questions) Excluded (Expired) Exc…" at bounding box center [289, 95] width 51 height 10
click at [264, 90] on select "Choose an option... Pending Applied Excluded (Questions) Excluded (Expired) Exc…" at bounding box center [289, 95] width 51 height 10
select select ""pending""
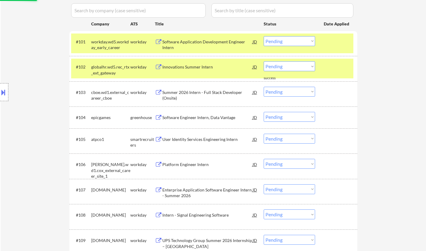
scroll to position [180, 0]
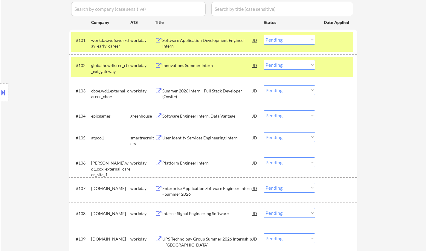
click at [198, 138] on div "User Identity Services Engineering Intern" at bounding box center [207, 138] width 90 height 6
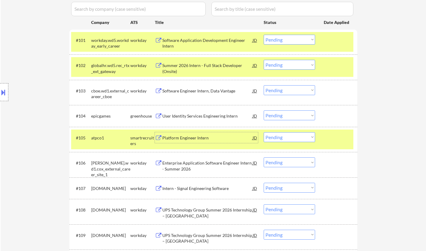
click at [290, 138] on select "Choose an option... Pending Applied Excluded (Questions) Excluded (Expired) Exc…" at bounding box center [289, 137] width 51 height 10
click at [264, 132] on select "Choose an option... Pending Applied Excluded (Questions) Excluded (Expired) Exc…" at bounding box center [289, 137] width 51 height 10
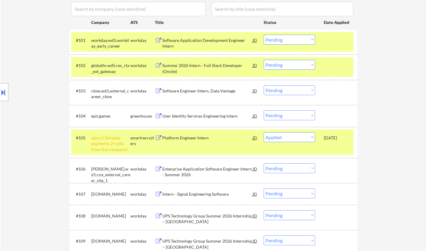
select select ""pending""
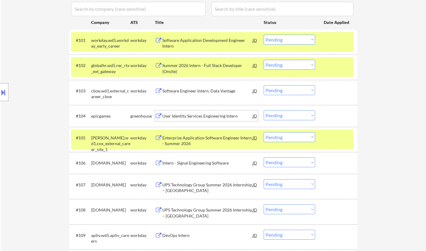
click at [179, 117] on div "User Identity Services Engineering Intern" at bounding box center [207, 116] width 90 height 6
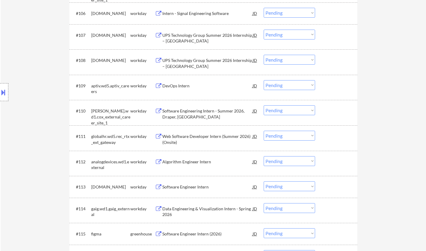
scroll to position [419, 0]
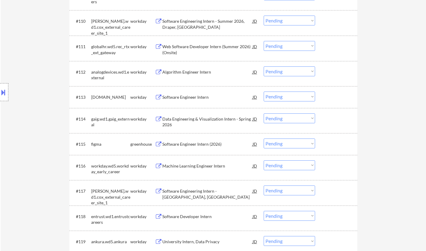
click at [190, 145] on div "Software Engineer Intern (2026)" at bounding box center [207, 144] width 90 height 6
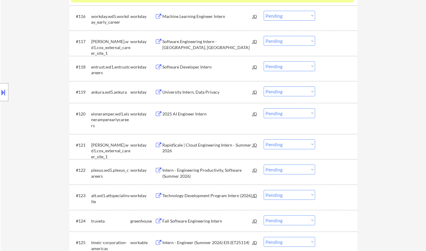
scroll to position [748, 0]
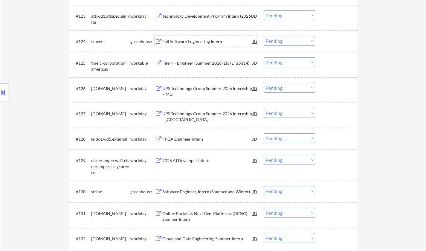
click at [202, 42] on div "Fall Software Engineering Intern" at bounding box center [207, 42] width 90 height 6
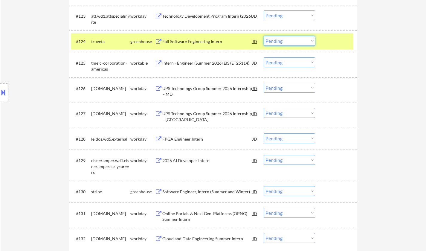
click at [292, 42] on select "Choose an option... Pending Applied Excluded (Questions) Excluded (Expired) Exc…" at bounding box center [289, 41] width 51 height 10
click at [264, 36] on select "Choose an option... Pending Applied Excluded (Questions) Excluded (Expired) Exc…" at bounding box center [289, 41] width 51 height 10
click at [209, 192] on div "Software Engineer, Intern (Summer and Winter)" at bounding box center [207, 192] width 90 height 6
select select ""pending""
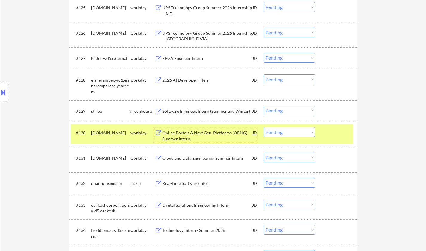
scroll to position [808, 0]
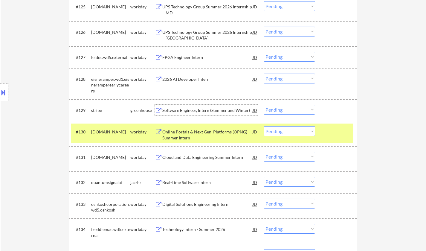
click at [196, 108] on div "Software Engineer, Intern (Summer and Winter)" at bounding box center [207, 110] width 90 height 6
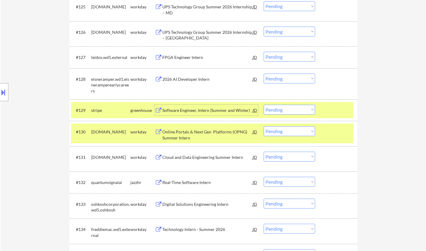
click at [187, 108] on div "Software Engineer, Intern (Summer and Winter)" at bounding box center [207, 110] width 90 height 6
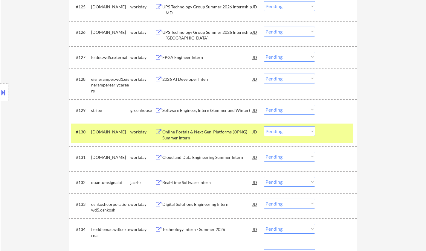
type textarea "Chielo AI answers: https://docs.google.com/spreadsheets/d/1Py0OX4oRrXZMqCBUYr-S…"
click at [277, 110] on select "Choose an option... Pending Applied Excluded (Questions) Excluded (Expired) Exc…" at bounding box center [289, 110] width 51 height 10
click at [264, 105] on select "Choose an option... Pending Applied Excluded (Questions) Excluded (Expired) Exc…" at bounding box center [289, 110] width 51 height 10
select select ""pending""
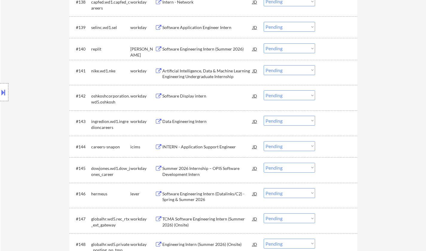
scroll to position [1137, 0]
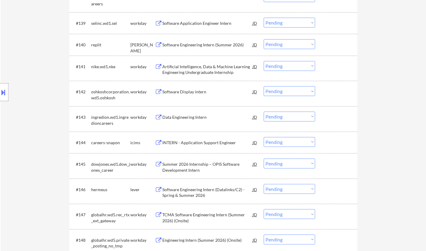
click at [196, 41] on div "Software Engineering Intern (Summer 2026)" at bounding box center [207, 44] width 90 height 11
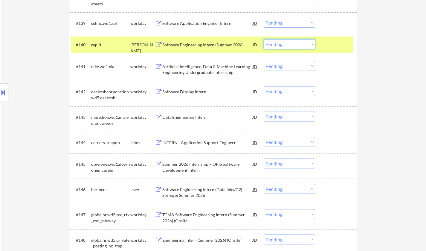
drag, startPoint x: 280, startPoint y: 46, endPoint x: 283, endPoint y: 48, distance: 3.7
click at [280, 46] on select "Choose an option... Pending Applied Excluded (Questions) Excluded (Expired) Exc…" at bounding box center [289, 44] width 51 height 10
click at [264, 39] on select "Choose an option... Pending Applied Excluded (Questions) Excluded (Expired) Exc…" at bounding box center [289, 44] width 51 height 10
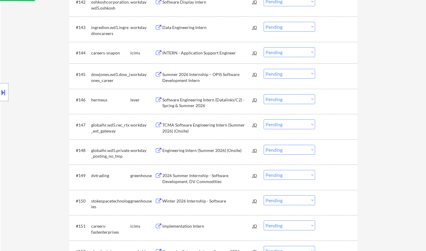
select select ""pending""
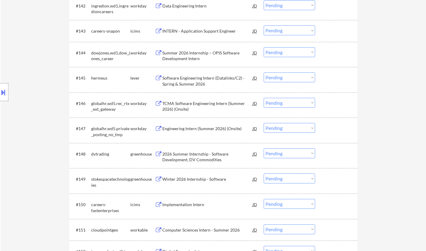
click at [201, 77] on div "Software Engineering Intern (Datalinks/C2) - Spring & Summer 2026" at bounding box center [207, 81] width 90 height 12
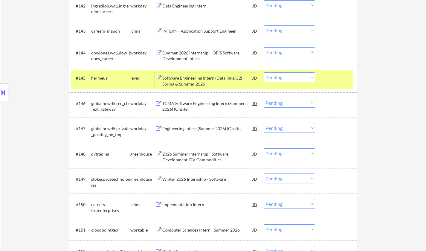
drag, startPoint x: 277, startPoint y: 78, endPoint x: 283, endPoint y: 81, distance: 6.4
click at [279, 79] on select "Choose an option... Pending Applied Excluded (Questions) Excluded (Expired) Exc…" at bounding box center [289, 77] width 51 height 10
click at [264, 72] on select "Choose an option... Pending Applied Excluded (Questions) Excluded (Expired) Exc…" at bounding box center [289, 77] width 51 height 10
click at [188, 158] on div "2026 Summer Internship - Software Development, DV Commodities" at bounding box center [207, 157] width 90 height 12
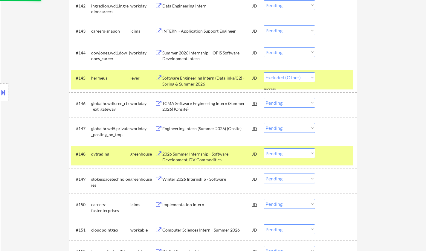
select select ""pending""
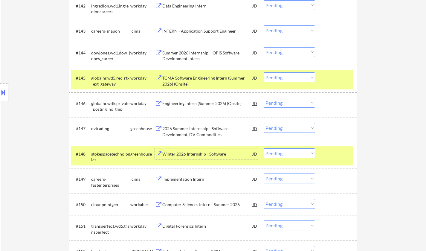
click at [296, 126] on select "Choose an option... Pending Applied Excluded (Questions) Excluded (Expired) Exc…" at bounding box center [289, 128] width 51 height 10
click at [264, 123] on select "Choose an option... Pending Applied Excluded (Questions) Excluded (Expired) Exc…" at bounding box center [289, 128] width 51 height 10
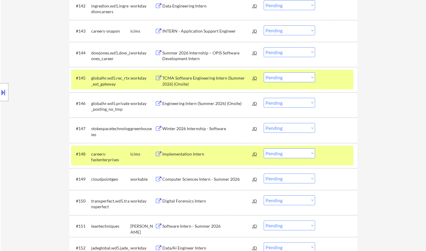
click at [183, 129] on div "Winter 2026 Internship - Software" at bounding box center [207, 129] width 90 height 6
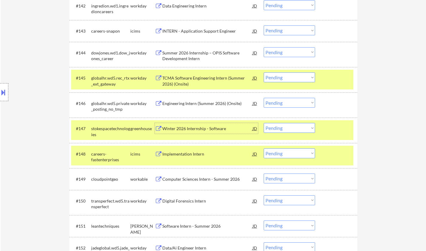
drag, startPoint x: 283, startPoint y: 127, endPoint x: 285, endPoint y: 131, distance: 4.4
click at [283, 127] on select "Choose an option... Pending Applied Excluded (Questions) Excluded (Expired) Exc…" at bounding box center [289, 128] width 51 height 10
click at [264, 123] on select "Choose an option... Pending Applied Excluded (Questions) Excluded (Expired) Exc…" at bounding box center [289, 128] width 51 height 10
select select ""pending""
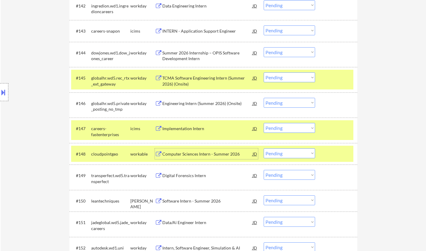
click at [186, 154] on div "Computer Sciences Intern - Summer 2026" at bounding box center [207, 154] width 90 height 6
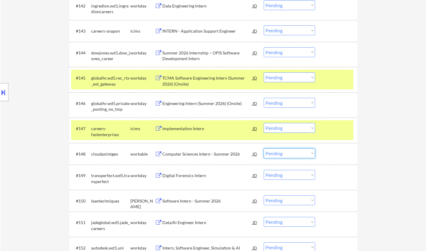
drag, startPoint x: 294, startPoint y: 152, endPoint x: 296, endPoint y: 156, distance: 4.7
click at [294, 152] on select "Choose an option... Pending Applied Excluded (Questions) Excluded (Expired) Exc…" at bounding box center [289, 153] width 51 height 10
click at [264, 148] on select "Choose an option... Pending Applied Excluded (Questions) Excluded (Expired) Exc…" at bounding box center [289, 153] width 51 height 10
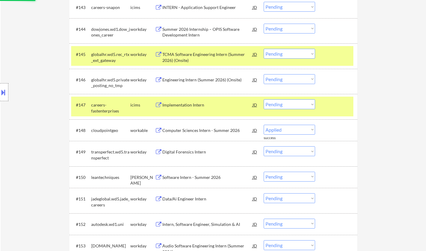
scroll to position [1257, 0]
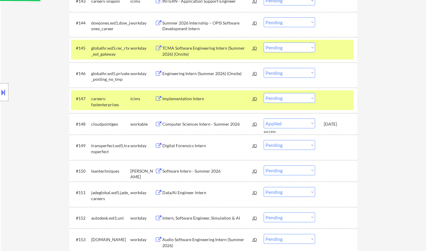
select select ""pending""
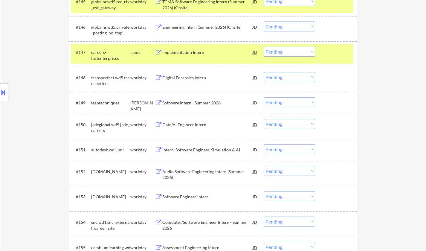
scroll to position [1317, 0]
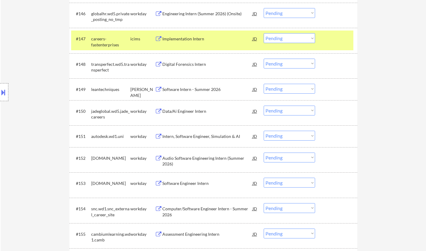
click at [194, 89] on div "Software Intern - Summer 2026" at bounding box center [207, 89] width 90 height 6
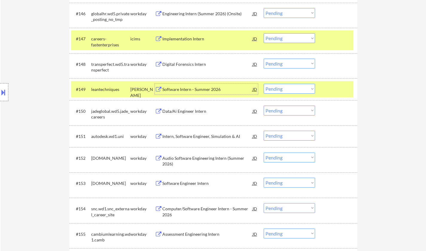
click at [290, 88] on select "Choose an option... Pending Applied Excluded (Questions) Excluded (Expired) Exc…" at bounding box center [289, 89] width 51 height 10
click at [264, 84] on select "Choose an option... Pending Applied Excluded (Questions) Excluded (Expired) Exc…" at bounding box center [289, 89] width 51 height 10
select select ""pending""
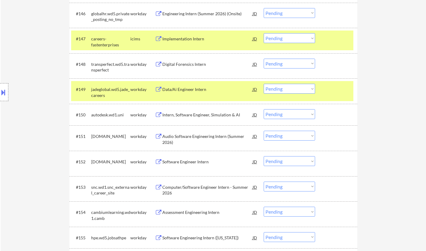
click at [196, 112] on div "Intern, Software Engineer, Simulation & AI" at bounding box center [207, 115] width 90 height 6
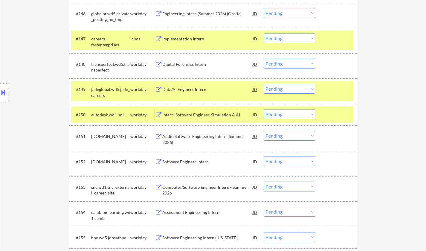
click at [285, 113] on select "Choose an option... Pending Applied Excluded (Questions) Excluded (Expired) Exc…" at bounding box center [289, 114] width 51 height 10
click at [264, 109] on select "Choose an option... Pending Applied Excluded (Questions) Excluded (Expired) Exc…" at bounding box center [289, 114] width 51 height 10
select select ""pending""
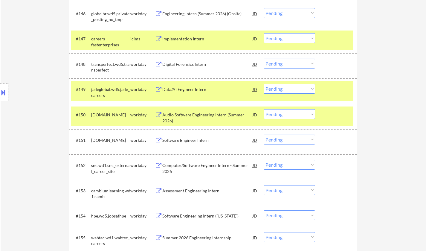
click at [188, 136] on div "Software Engineer Intern" at bounding box center [207, 140] width 90 height 11
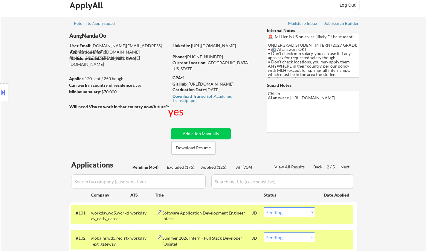
scroll to position [0, 0]
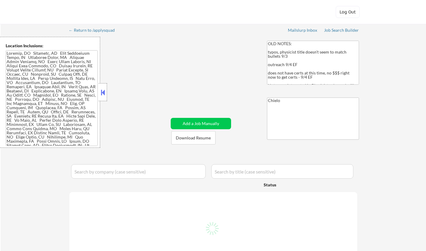
select select ""pending""
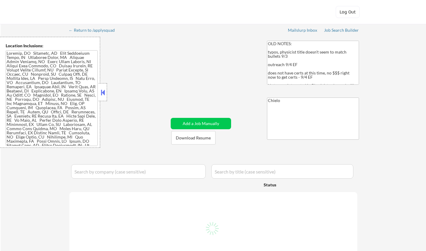
select select ""pending""
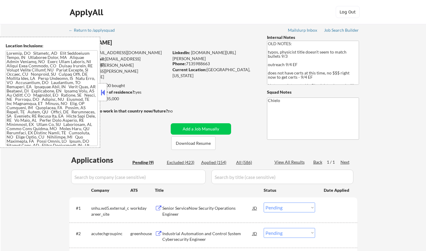
click at [105, 92] on button at bounding box center [103, 92] width 7 height 9
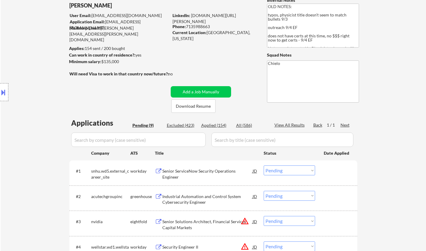
scroll to position [30, 0]
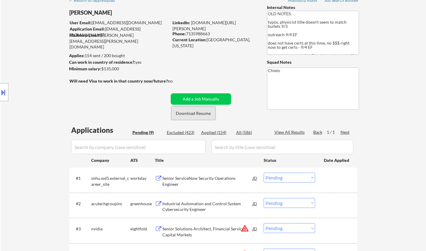
click at [193, 113] on button "Download Resume" at bounding box center [193, 113] width 44 height 13
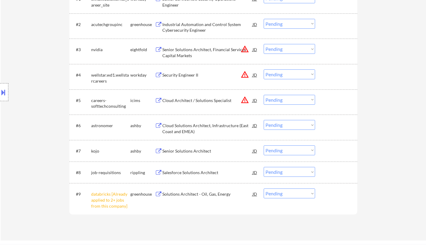
scroll to position [209, 0]
click at [184, 127] on div "Cloud Solutions Architect, Infrastructure (East Coast and EMEA)" at bounding box center [207, 128] width 90 height 12
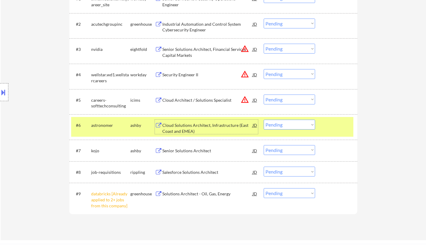
click at [4, 87] on div at bounding box center [4, 92] width 8 height 18
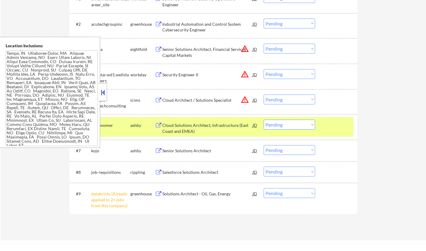
scroll to position [7, 0]
drag, startPoint x: 105, startPoint y: 95, endPoint x: 108, endPoint y: 70, distance: 25.9
click at [105, 94] on button at bounding box center [103, 92] width 7 height 9
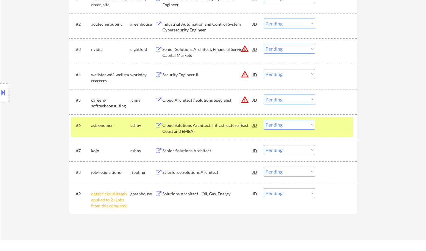
click at [292, 127] on select "Choose an option... Pending Applied Excluded (Questions) Excluded (Expired) Exc…" at bounding box center [289, 125] width 51 height 10
click at [264, 120] on select "Choose an option... Pending Applied Excluded (Questions) Excluded (Expired) Exc…" at bounding box center [289, 125] width 51 height 10
select select ""pending""
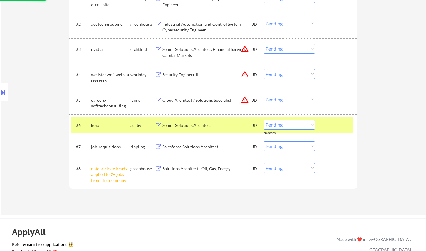
click at [290, 170] on select "Choose an option... Pending Applied Excluded (Questions) Excluded (Expired) Exc…" at bounding box center [289, 168] width 51 height 10
select select ""excluded__other_""
click at [264, 163] on select "Choose an option... Pending Applied Excluded (Questions) Excluded (Expired) Exc…" at bounding box center [289, 168] width 51 height 10
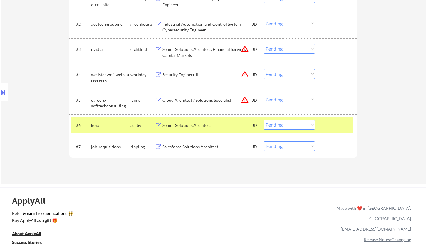
click at [195, 127] on div "Senior Solutions Architect" at bounding box center [207, 125] width 90 height 6
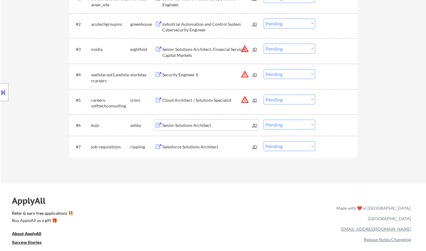
click at [277, 125] on select "Choose an option... Pending Applied Excluded (Questions) Excluded (Expired) Exc…" at bounding box center [289, 125] width 51 height 10
click at [264, 120] on select "Choose an option... Pending Applied Excluded (Questions) Excluded (Expired) Exc…" at bounding box center [289, 125] width 51 height 10
select select ""pending""
